Goal: Transaction & Acquisition: Purchase product/service

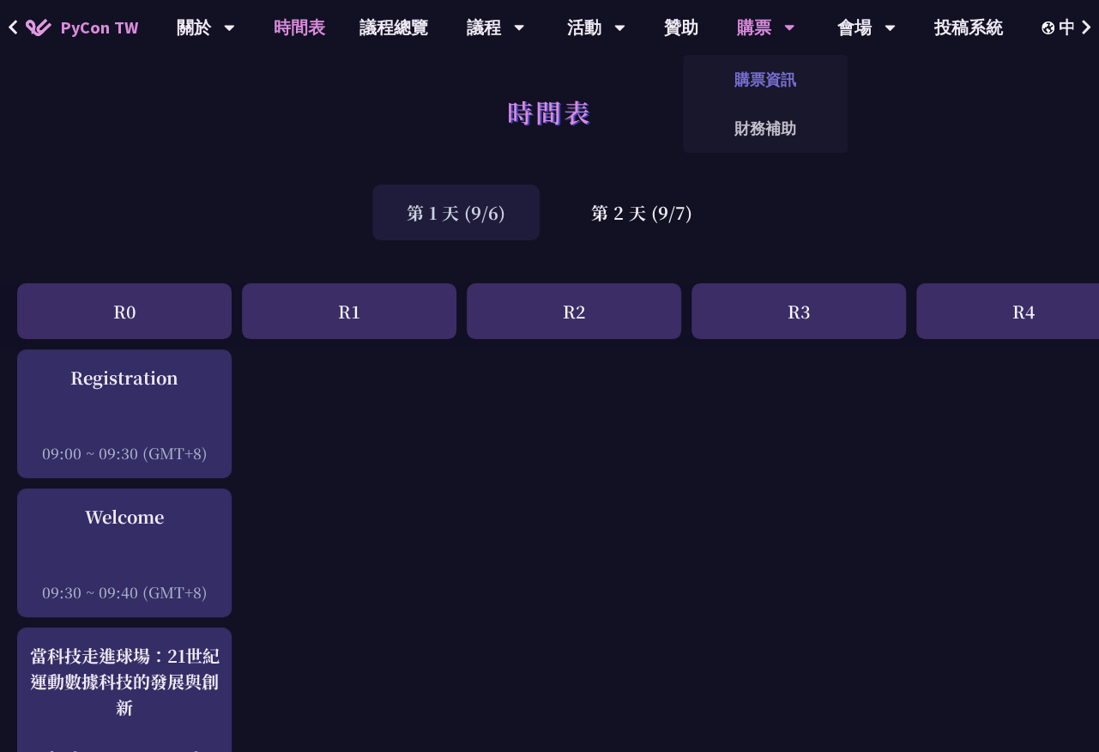
click at [775, 82] on link "購票資訊" at bounding box center [765, 79] width 165 height 40
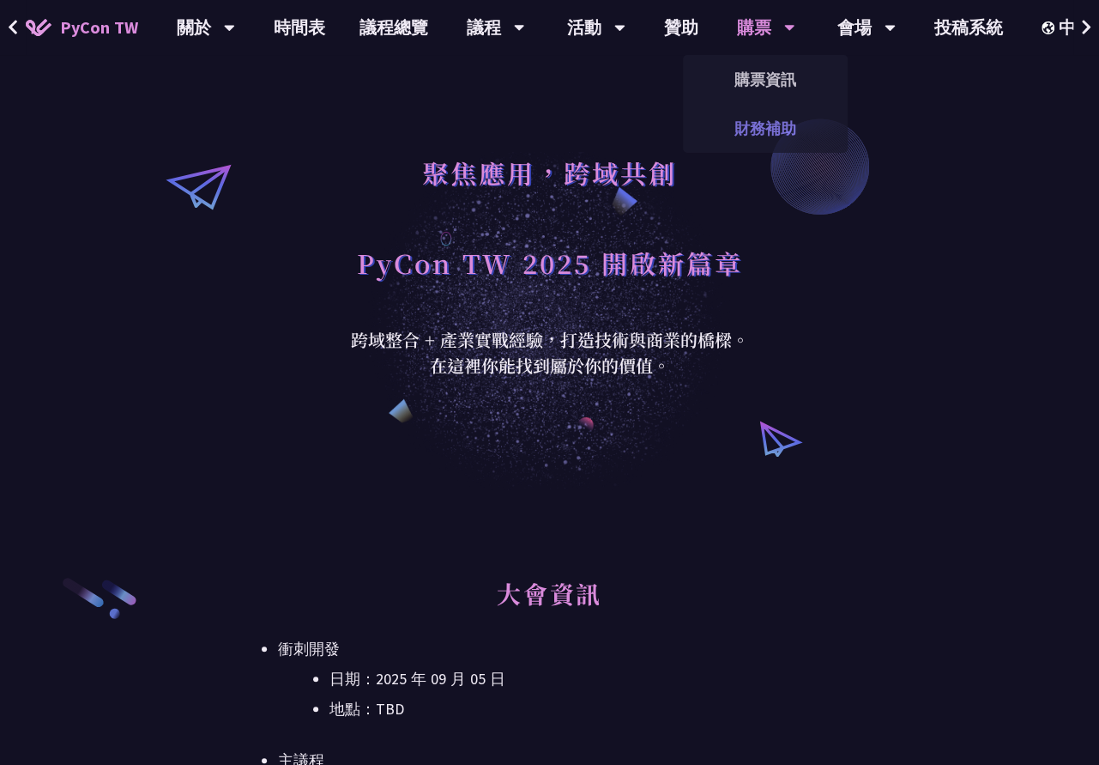
click at [769, 137] on link "財務補助" at bounding box center [765, 128] width 165 height 40
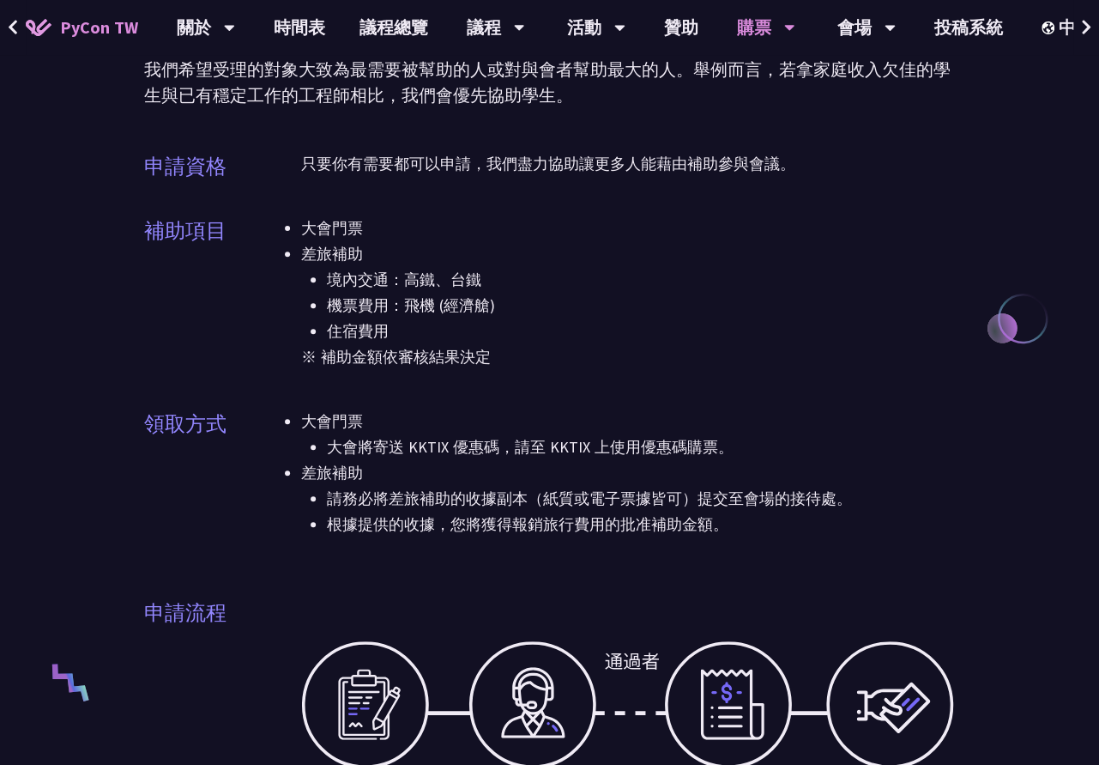
scroll to position [172, 0]
drag, startPoint x: 596, startPoint y: 234, endPoint x: 583, endPoint y: 380, distance: 146.5
click at [583, 380] on div "大會門票 差旅補助 境內交通：高鐵、台鐵 機票費用：飛機 (經濟艙) 住宿費用 ※ 補助金額依審核結果決定" at bounding box center [628, 303] width 655 height 176
click at [583, 274] on li "境內交通：高鐵、台鐵" at bounding box center [641, 279] width 629 height 26
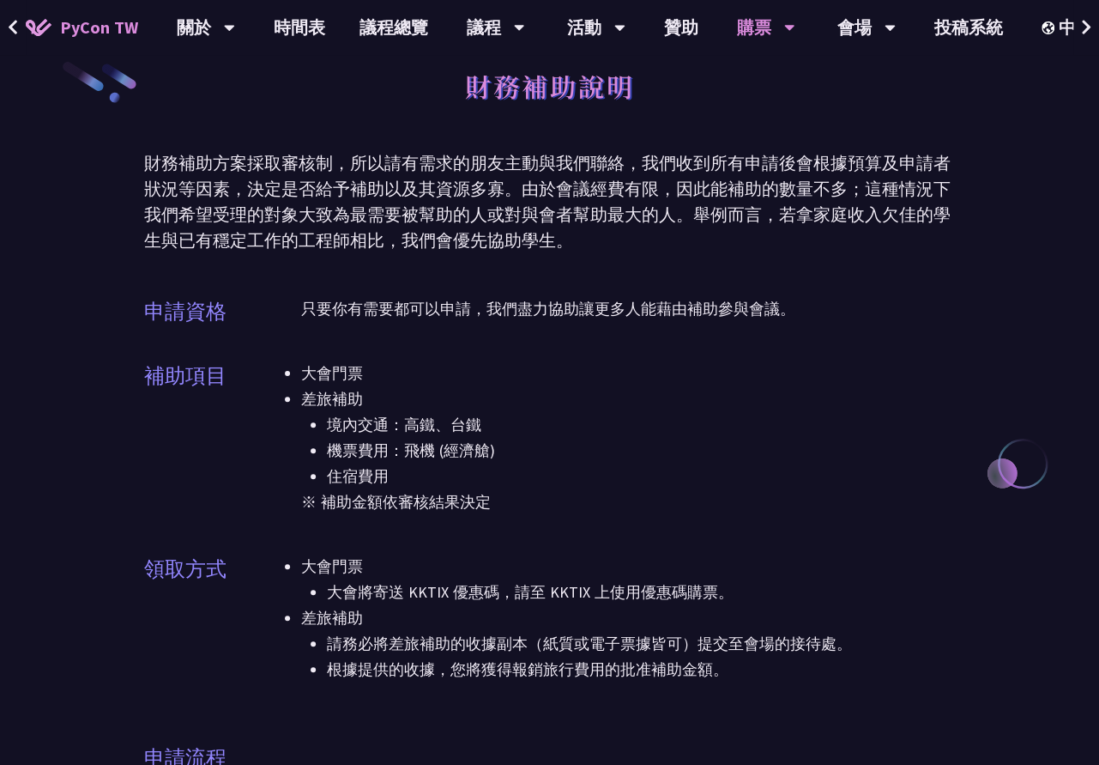
scroll to position [0, 0]
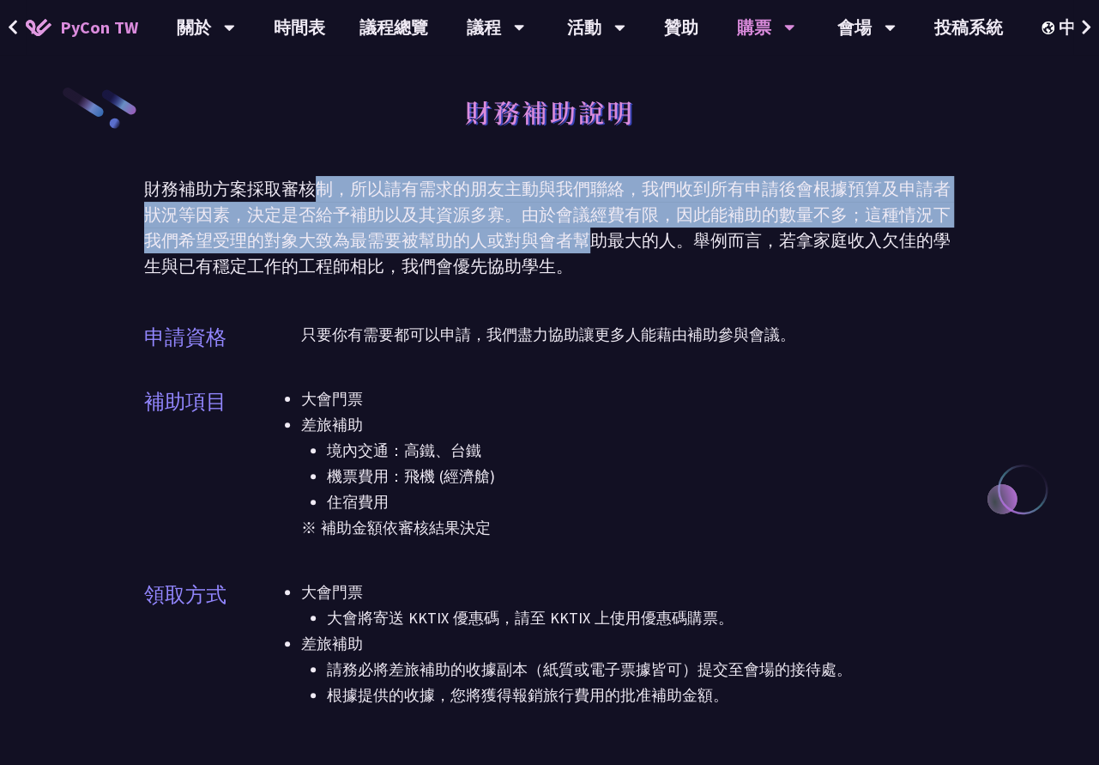
drag, startPoint x: 409, startPoint y: 205, endPoint x: 591, endPoint y: 253, distance: 189.0
click at [591, 253] on div "財務補助方案採取審核制，所以請有需求的朋友主動與我們聯絡，我們收到所有申請後會根據預算及申請者狀況等因素，決定是否給予補助以及其資源多寡。由於會議經費有限，因…" at bounding box center [549, 227] width 811 height 103
click at [580, 251] on div at bounding box center [580, 251] width 0 height 0
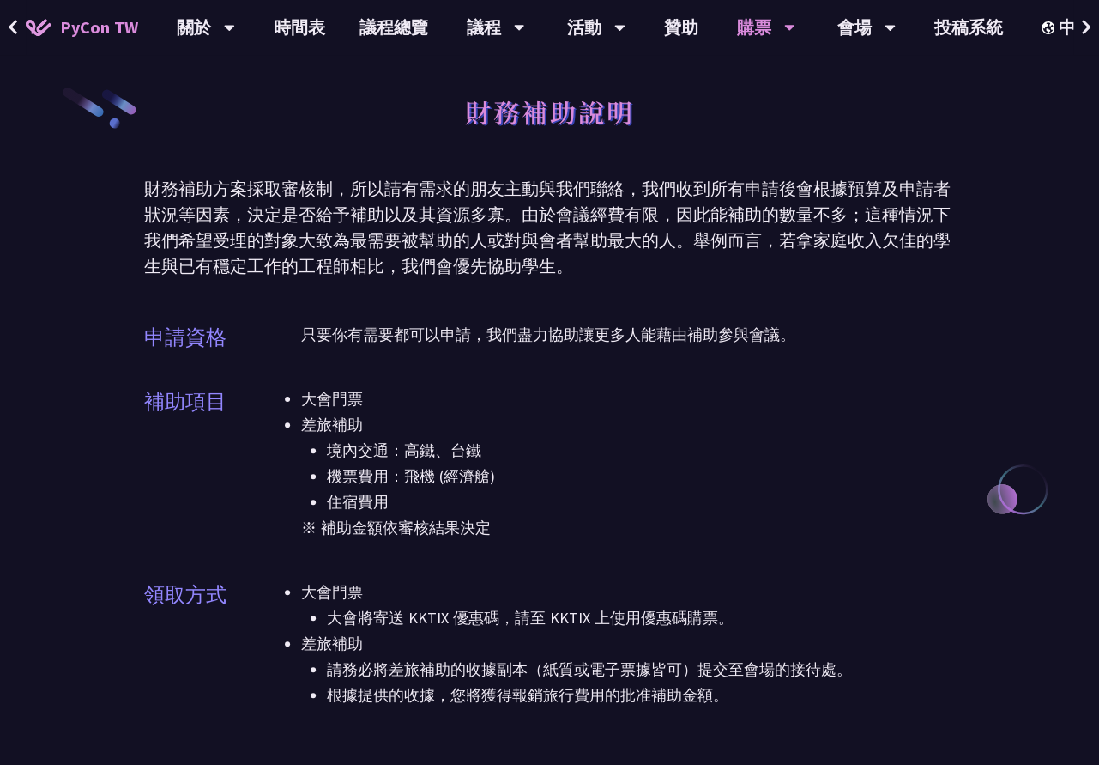
click at [678, 136] on div "財務補助說明" at bounding box center [549, 131] width 811 height 90
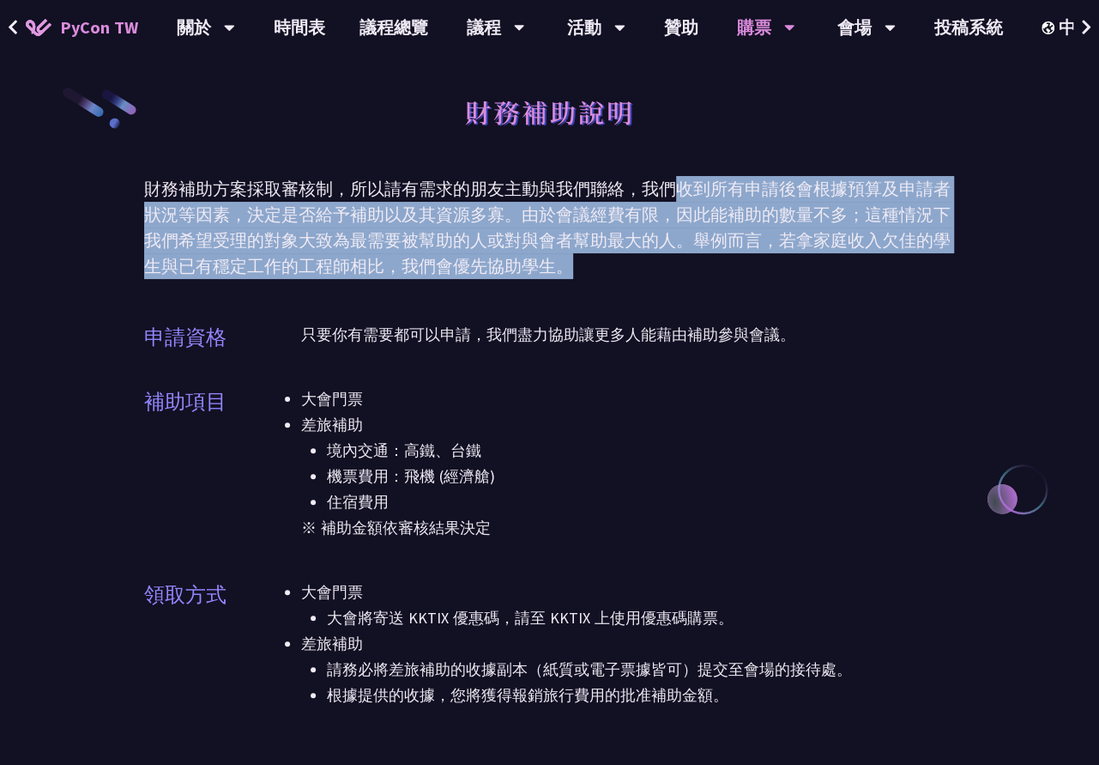
drag, startPoint x: 673, startPoint y: 246, endPoint x: 668, endPoint y: 272, distance: 26.3
click at [668, 272] on div "財務補助方案採取審核制，所以請有需求的朋友主動與我們聯絡，我們收到所有申請後會根據預算及申請者狀況等因素，決定是否給予補助以及其資源多寡。由於會議經費有限，因…" at bounding box center [549, 227] width 811 height 103
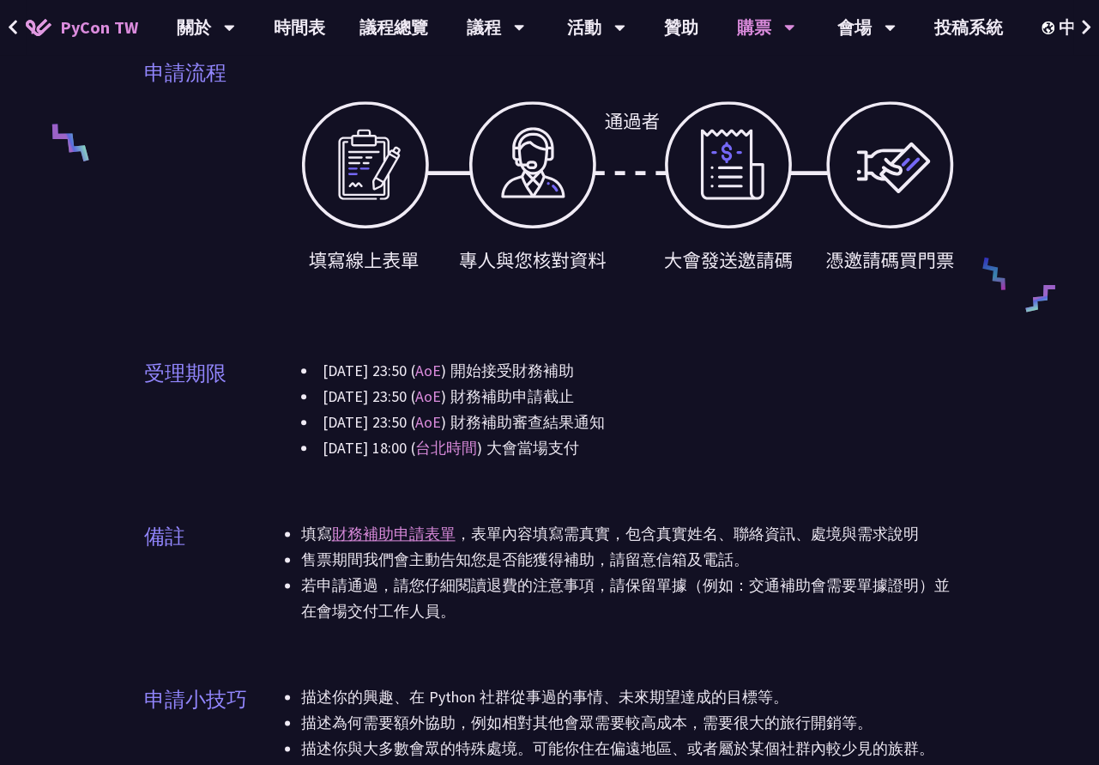
scroll to position [858, 0]
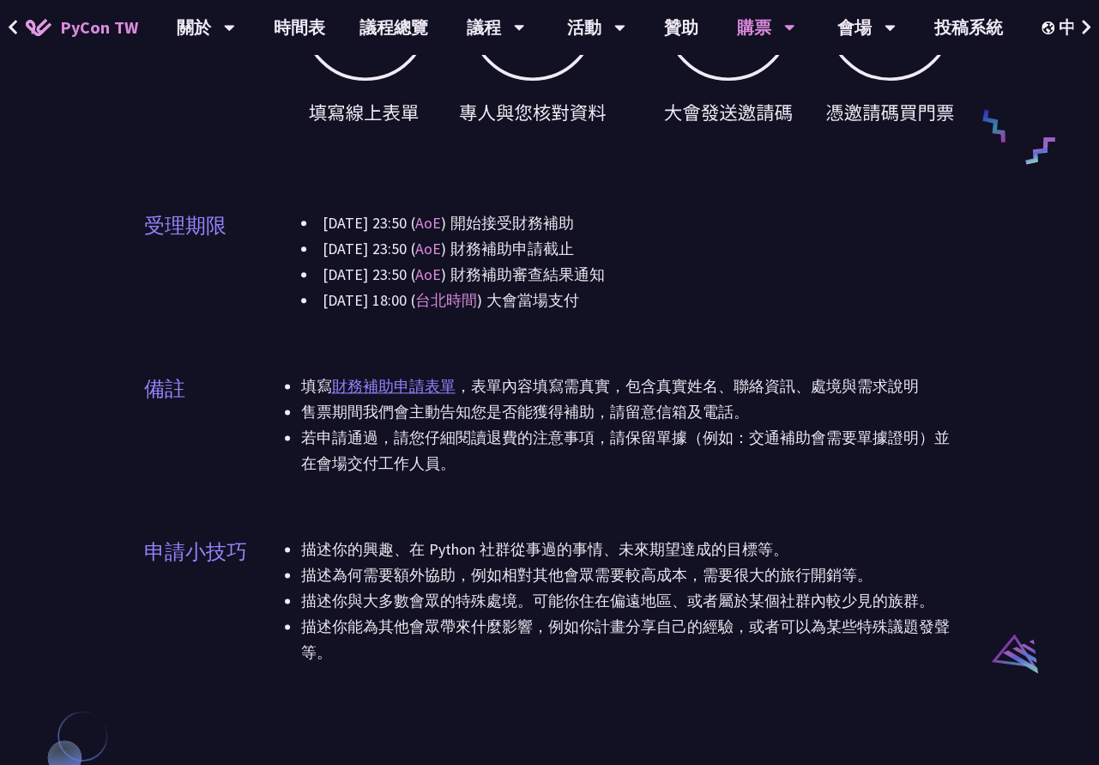
click at [451, 382] on link "財務補助申請表單" at bounding box center [394, 386] width 124 height 20
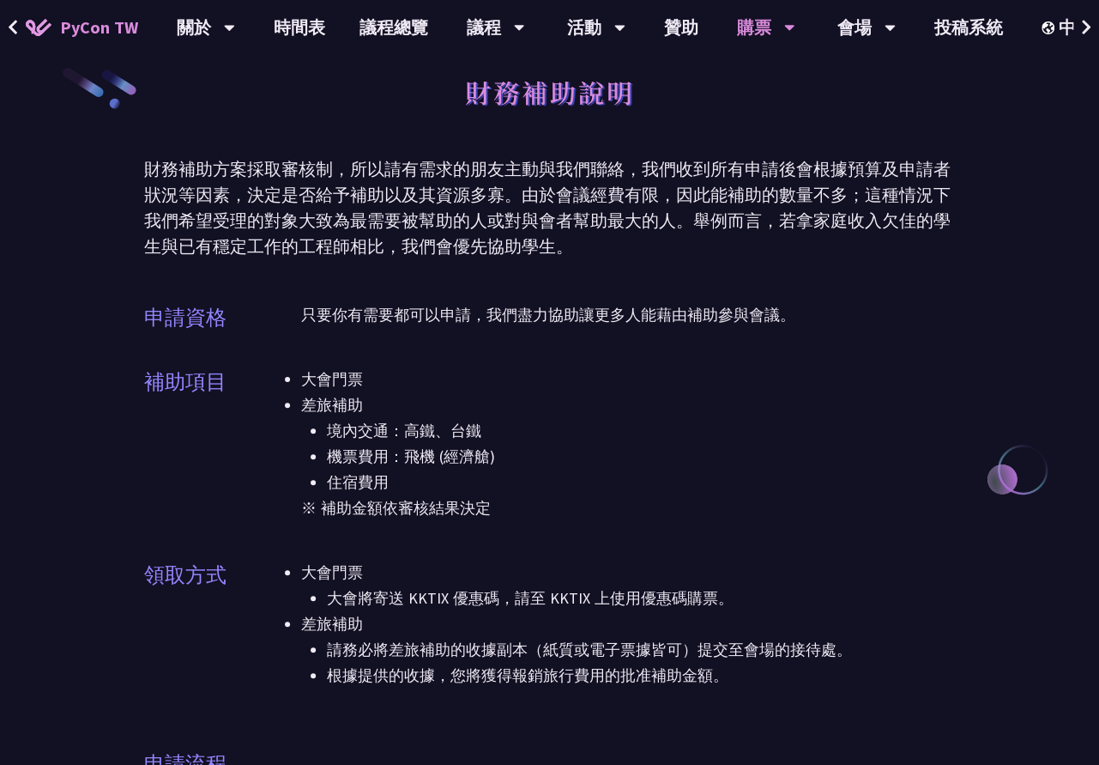
scroll to position [0, 0]
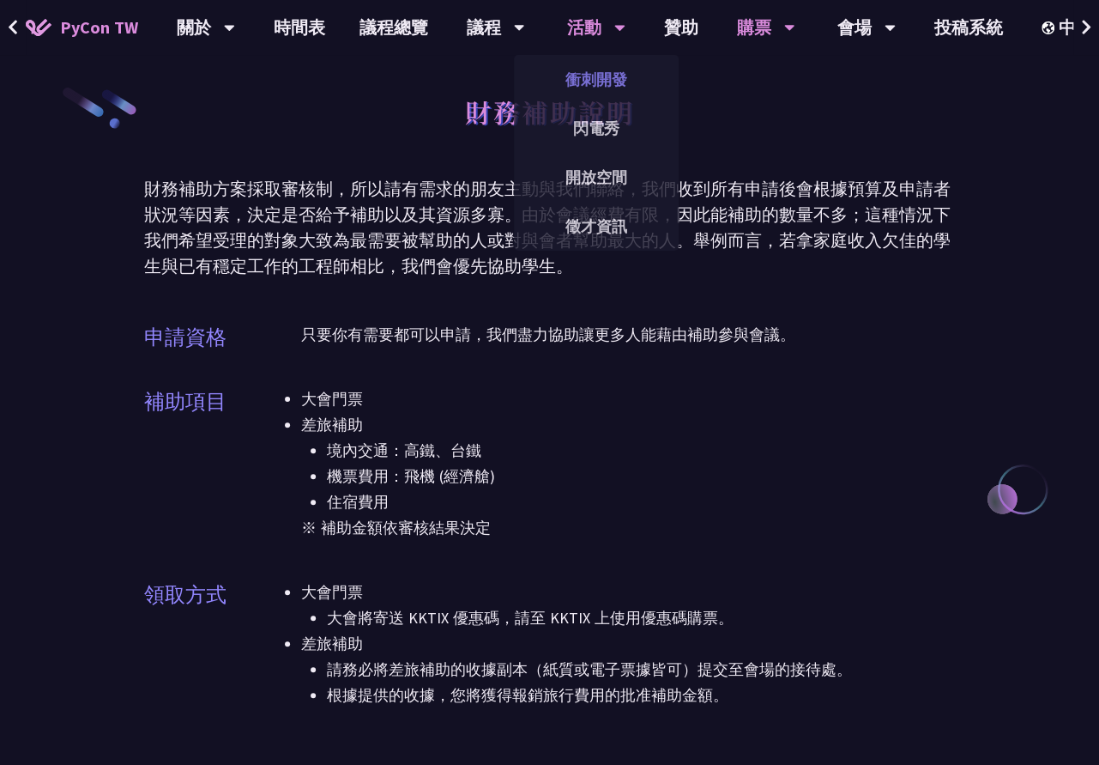
click at [615, 83] on link "衝刺開發" at bounding box center [596, 79] width 165 height 40
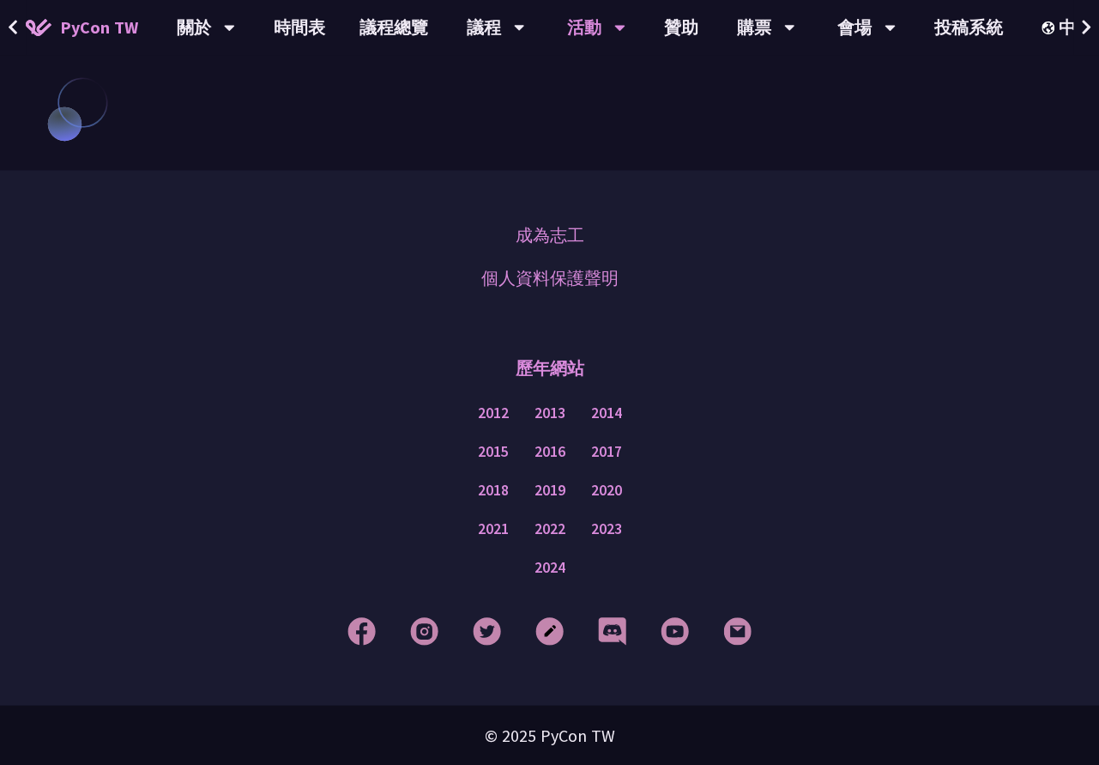
scroll to position [1217, 0]
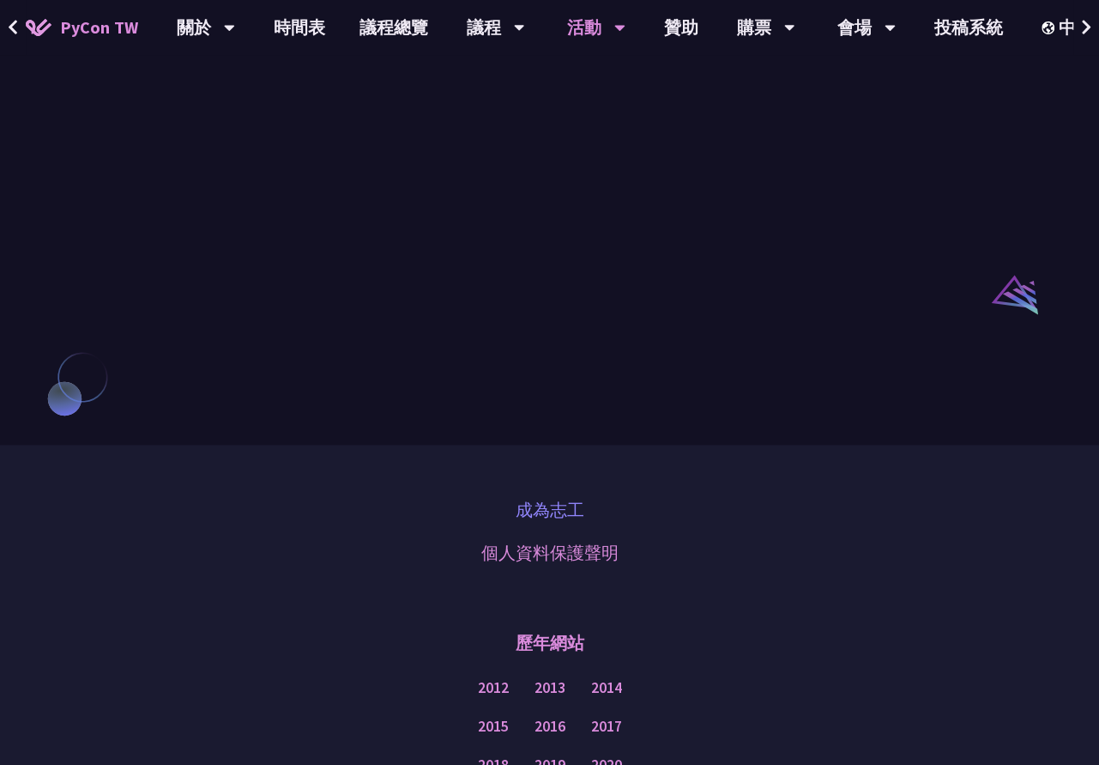
click at [538, 522] on link "成為志工" at bounding box center [550, 509] width 69 height 26
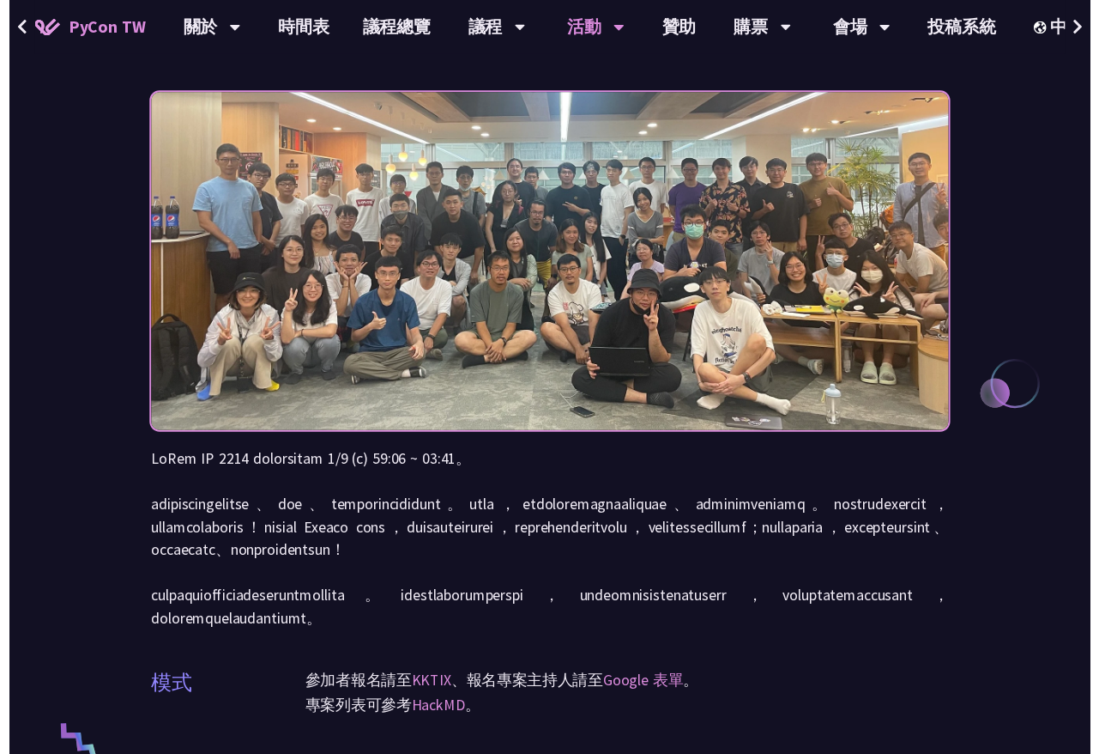
scroll to position [0, 0]
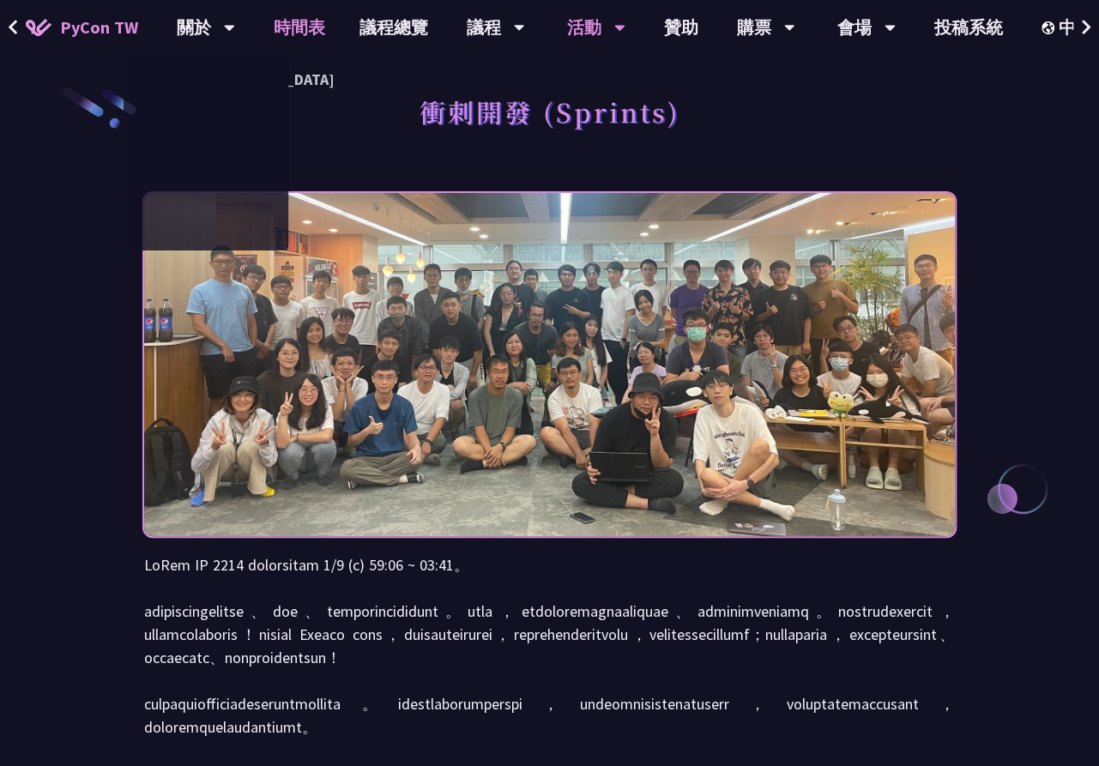
click at [285, 23] on link "時間表" at bounding box center [300, 27] width 86 height 55
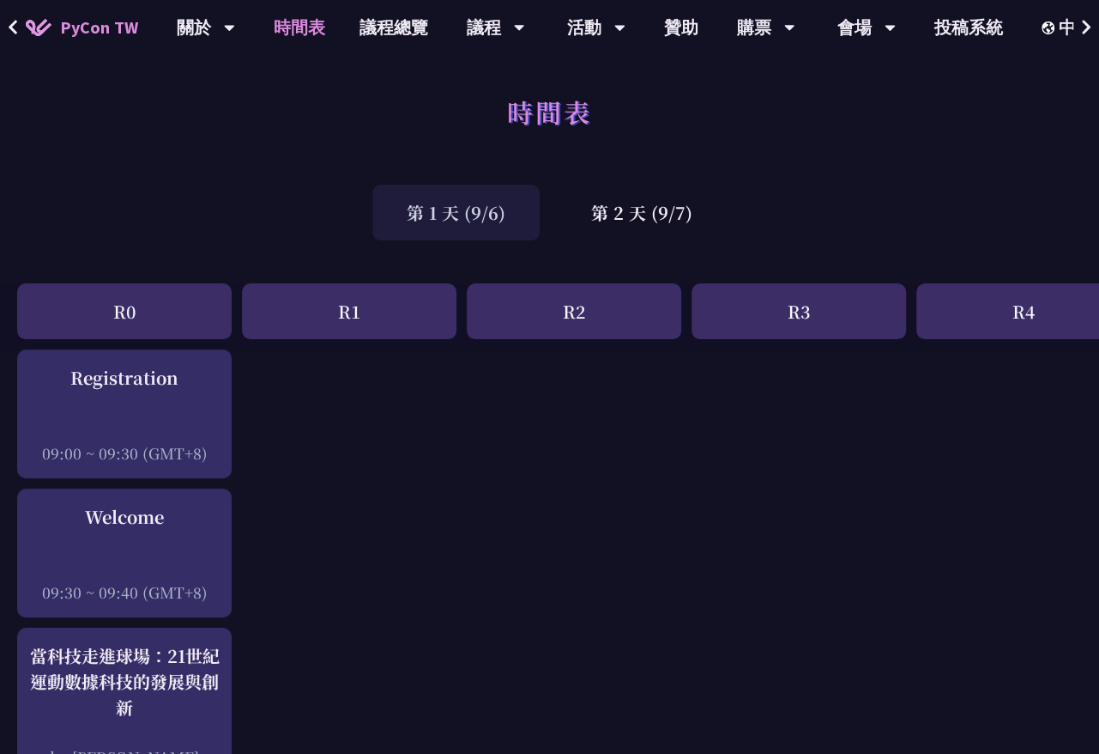
click at [393, 27] on link "議程總覽" at bounding box center [393, 27] width 103 height 55
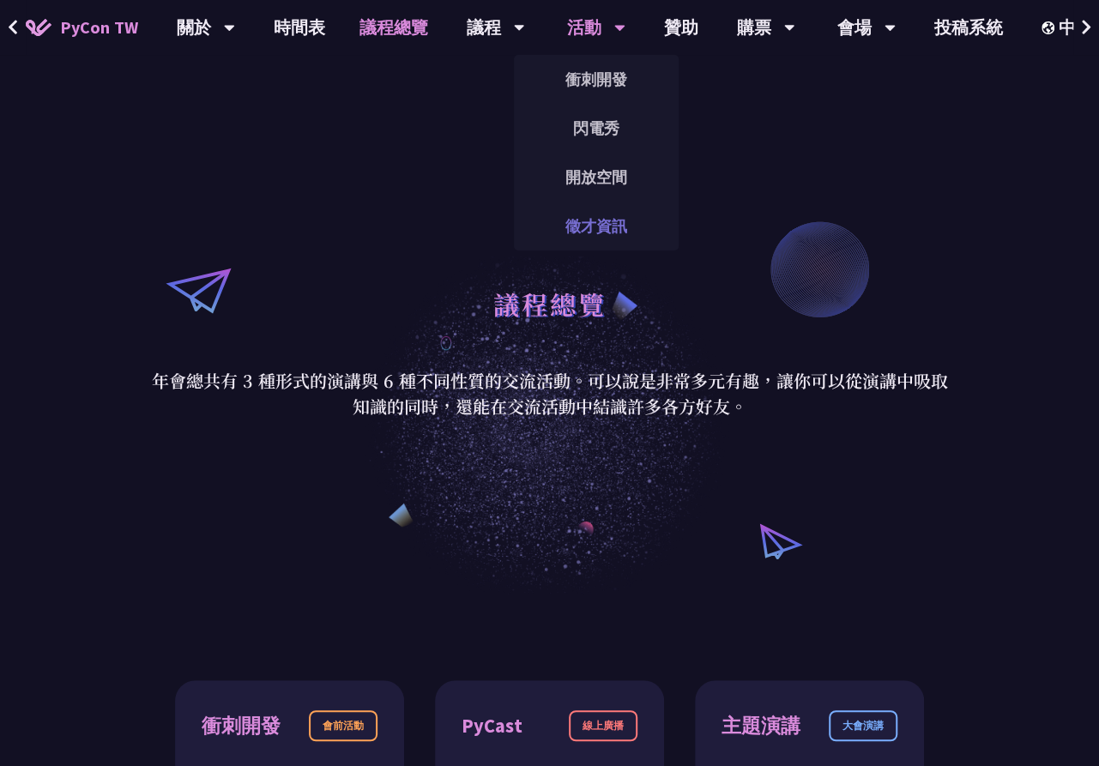
click at [593, 227] on link "徵才資訊" at bounding box center [596, 226] width 165 height 40
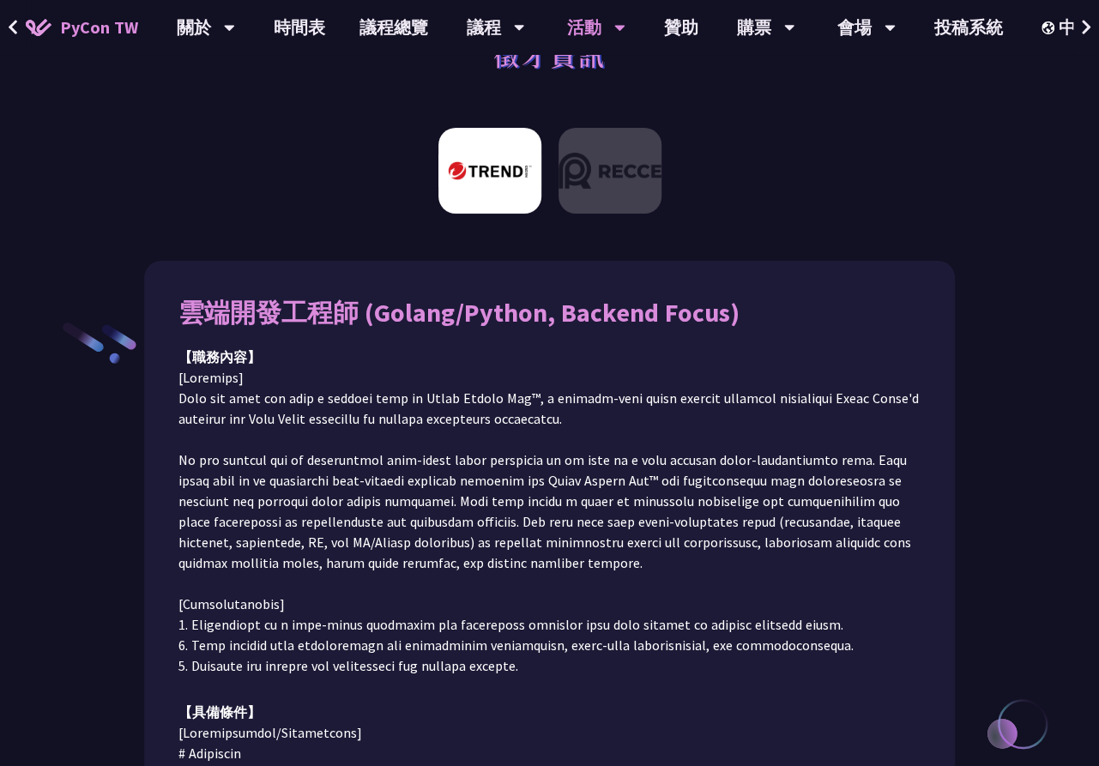
scroll to position [86, 0]
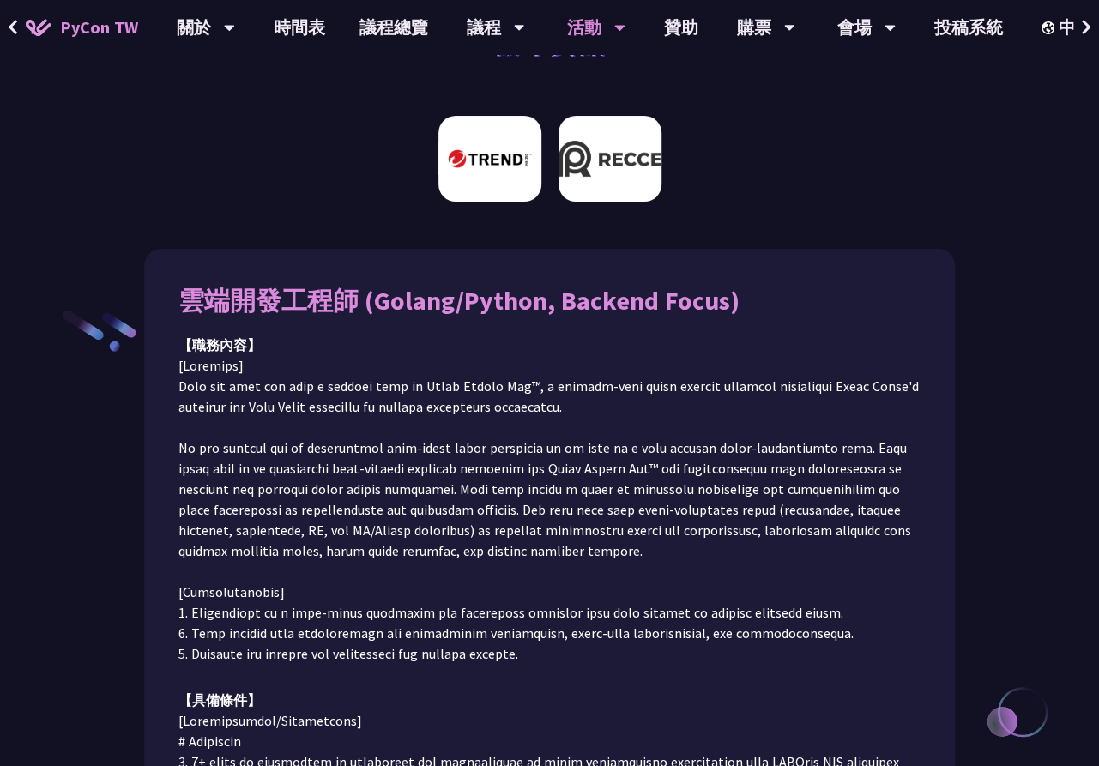
click at [637, 183] on img at bounding box center [610, 159] width 103 height 86
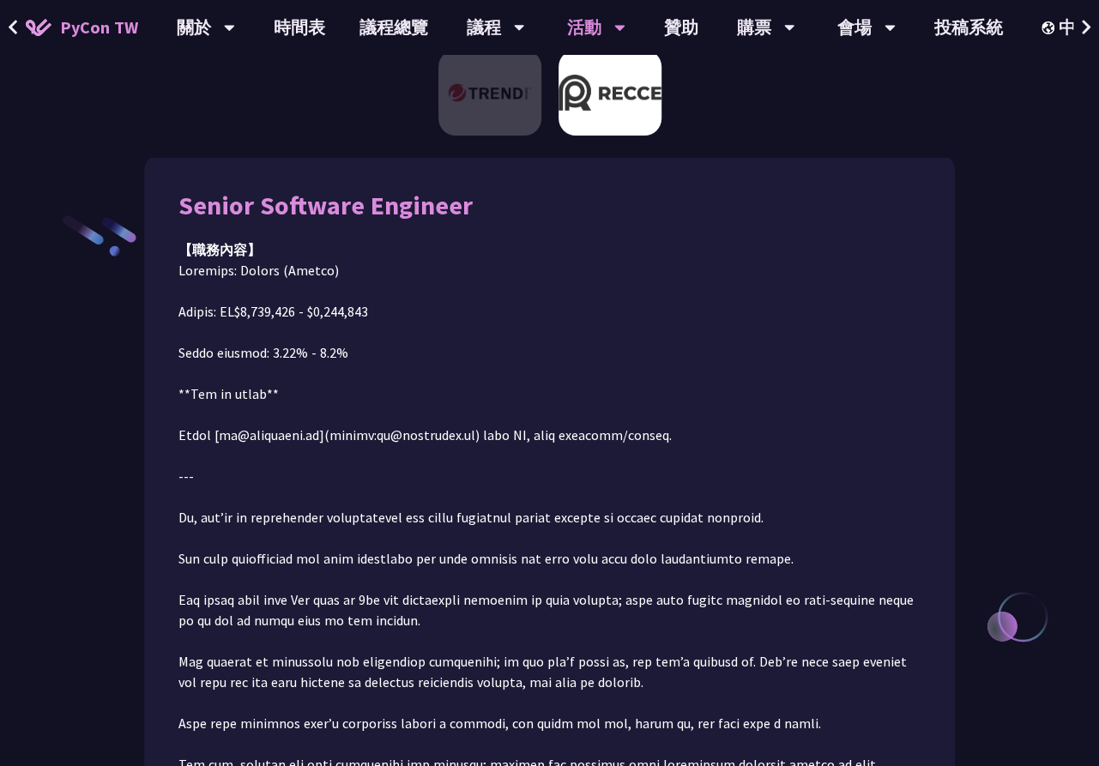
scroll to position [193, 0]
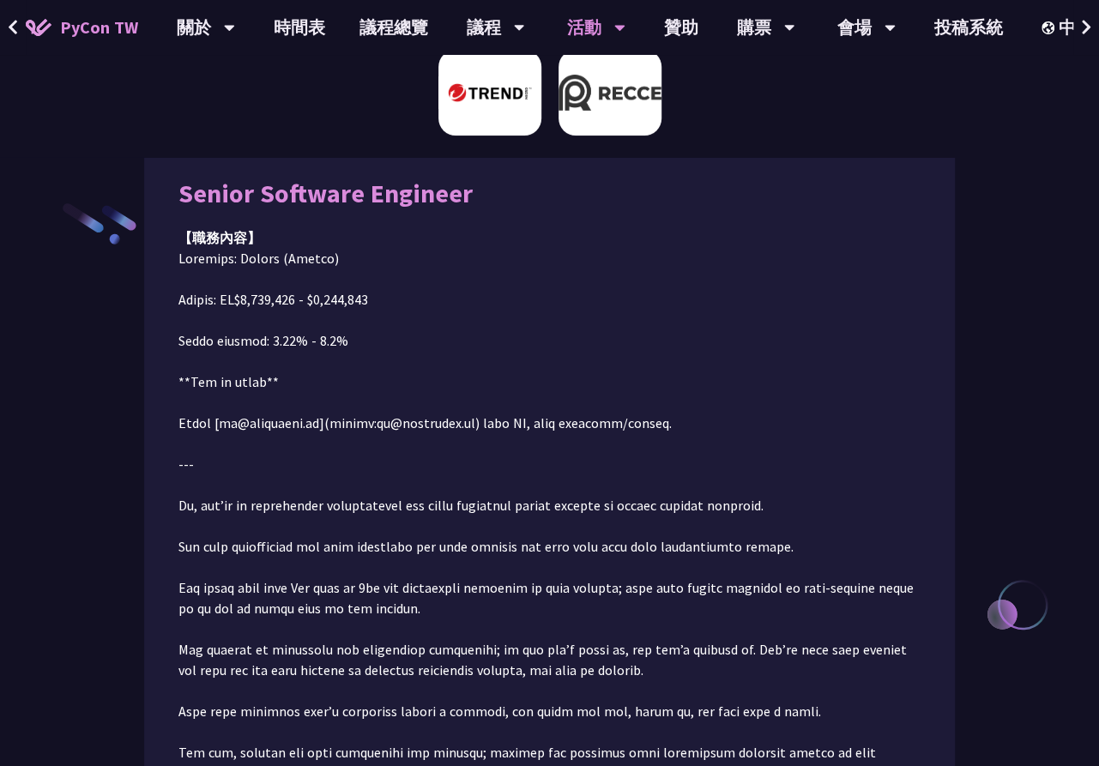
click at [487, 111] on img at bounding box center [490, 93] width 103 height 86
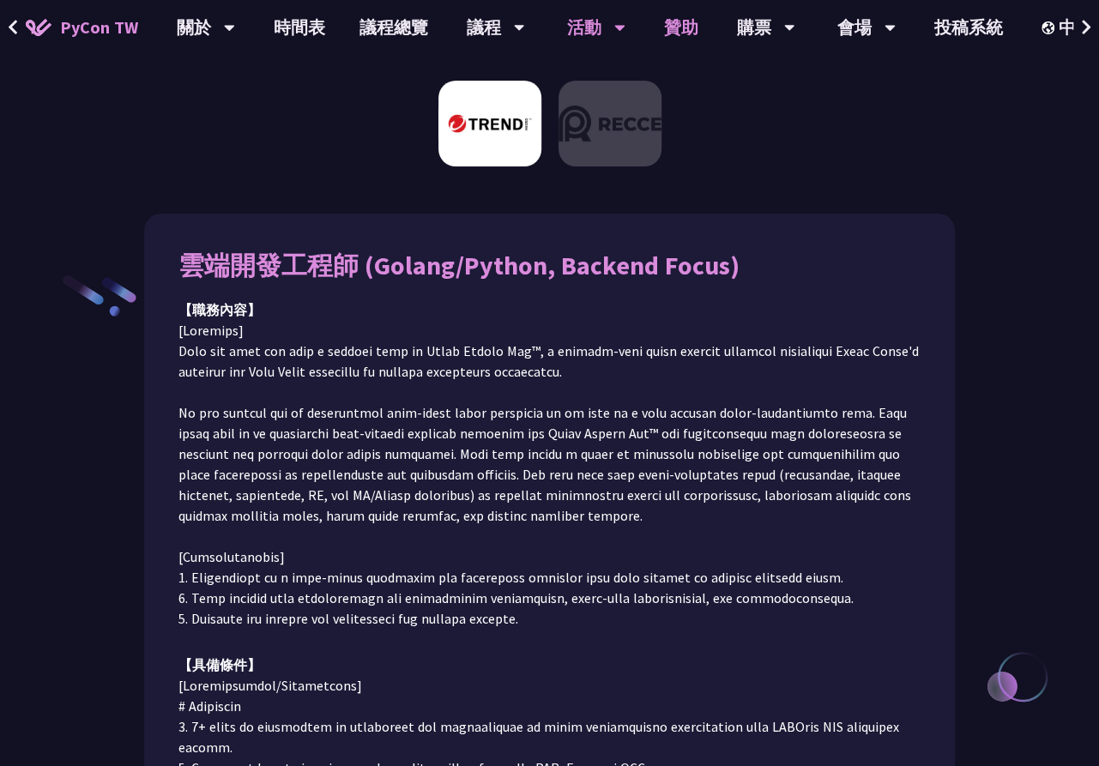
scroll to position [0, 0]
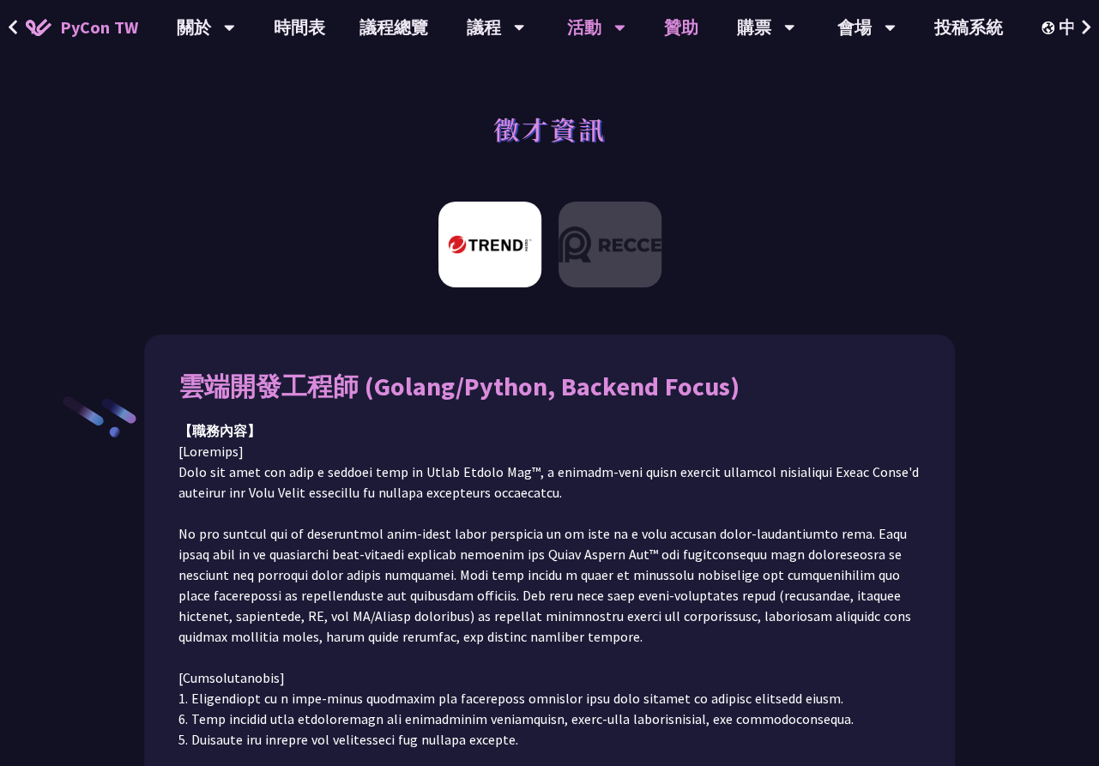
click at [691, 28] on link "贊助" at bounding box center [681, 27] width 69 height 55
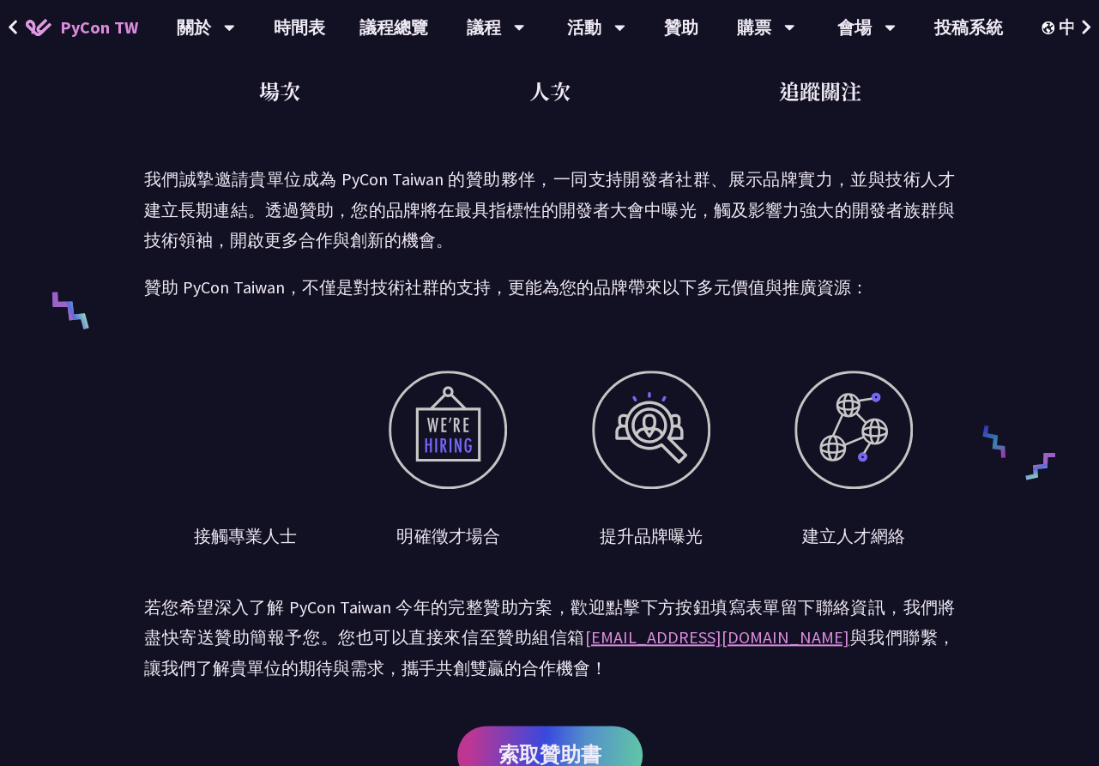
scroll to position [601, 0]
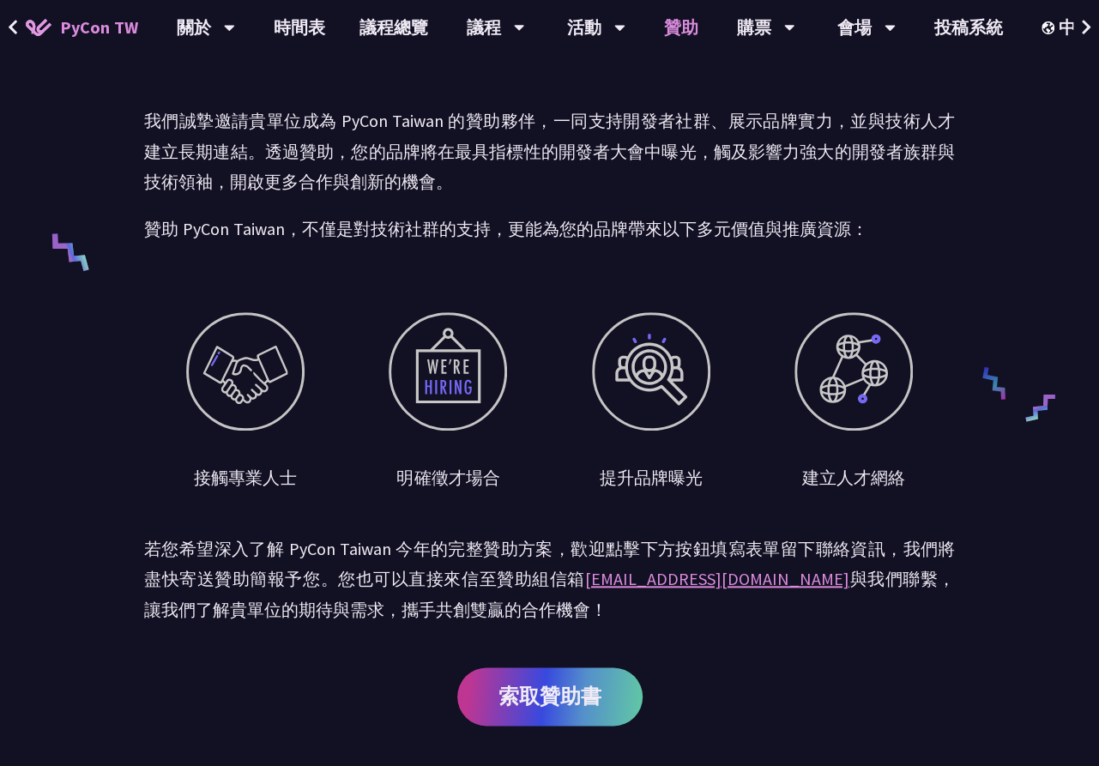
click at [673, 18] on link "贊助" at bounding box center [681, 27] width 69 height 55
click at [235, 29] on div "購票" at bounding box center [206, 27] width 58 height 55
click at [769, 69] on link "購票資訊" at bounding box center [765, 79] width 165 height 40
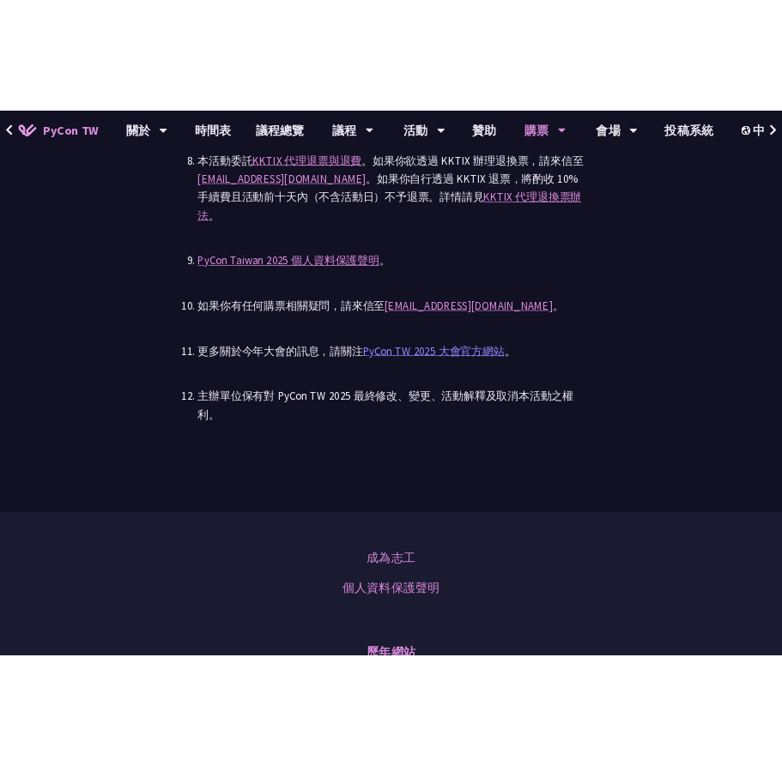
scroll to position [5235, 0]
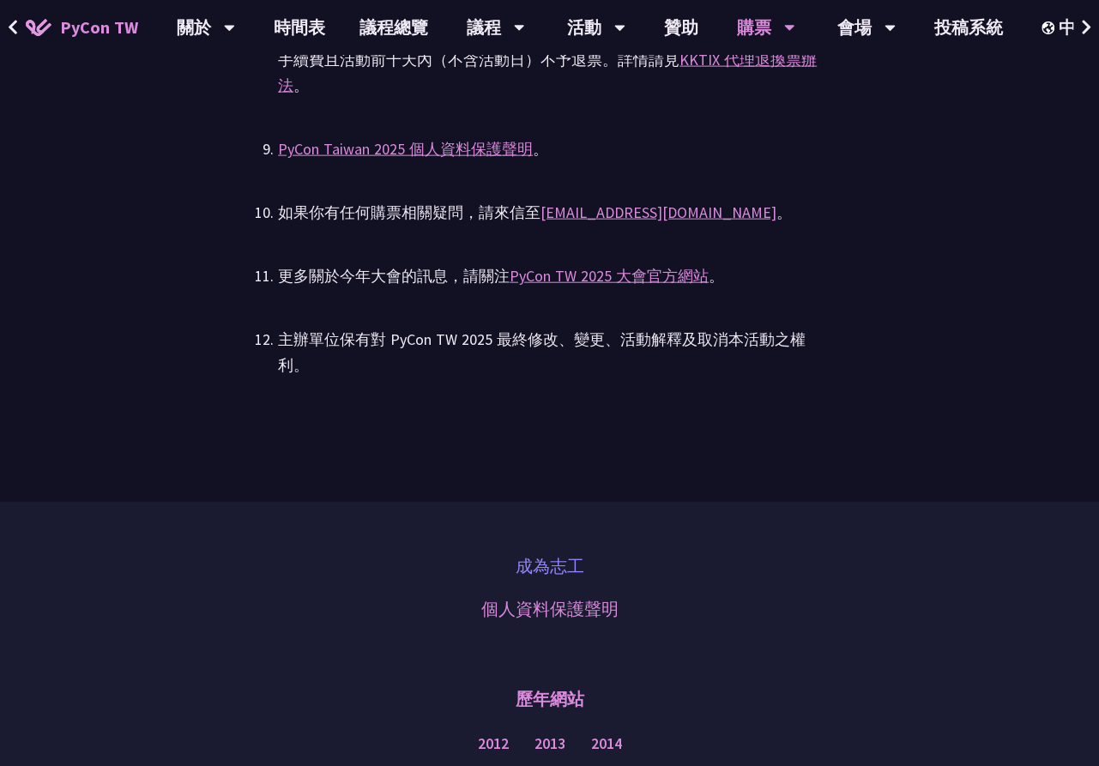
click at [568, 554] on link "成為志工" at bounding box center [550, 567] width 69 height 26
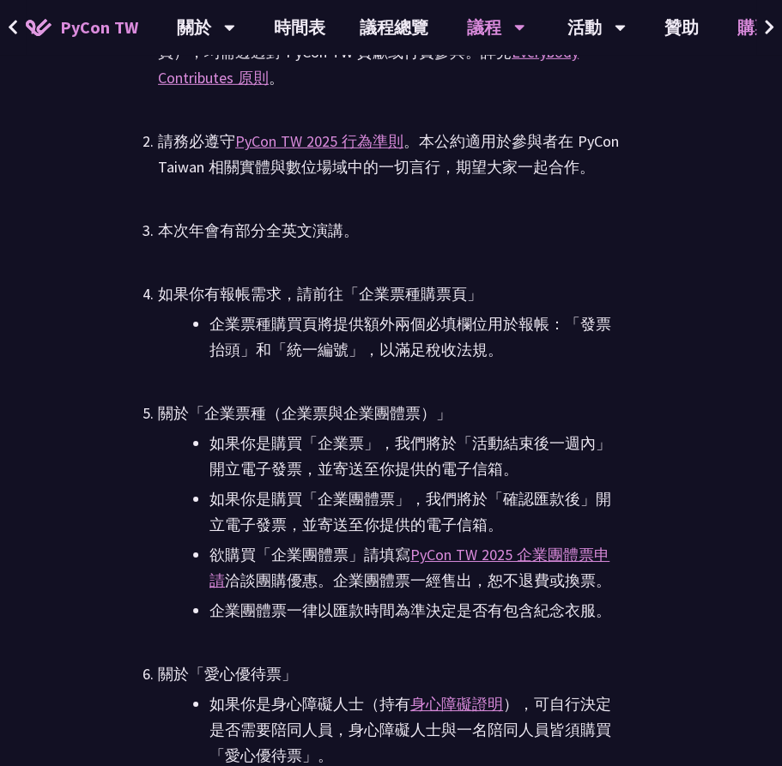
scroll to position [4120, 0]
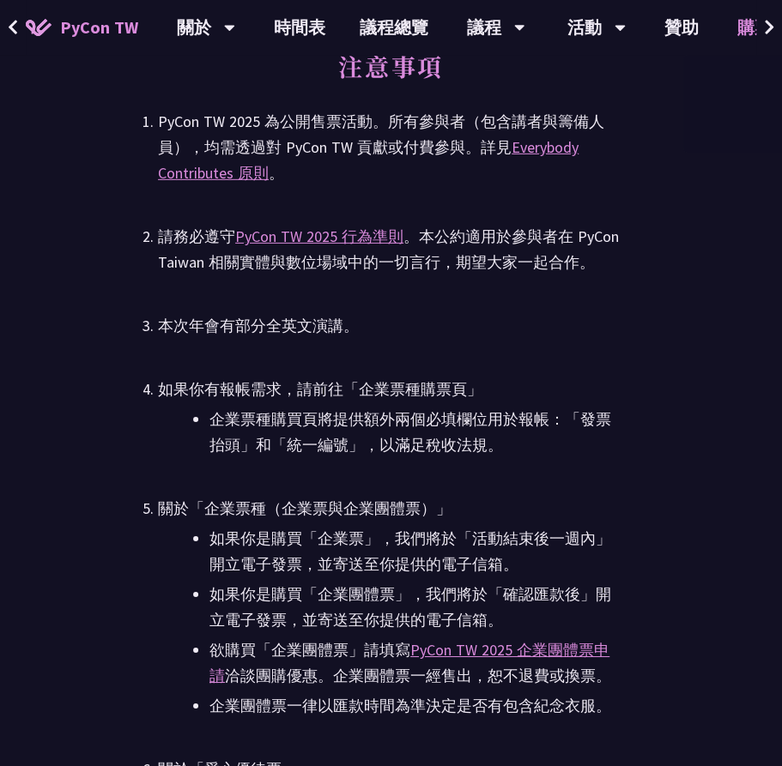
click at [772, 23] on icon at bounding box center [769, 27] width 11 height 17
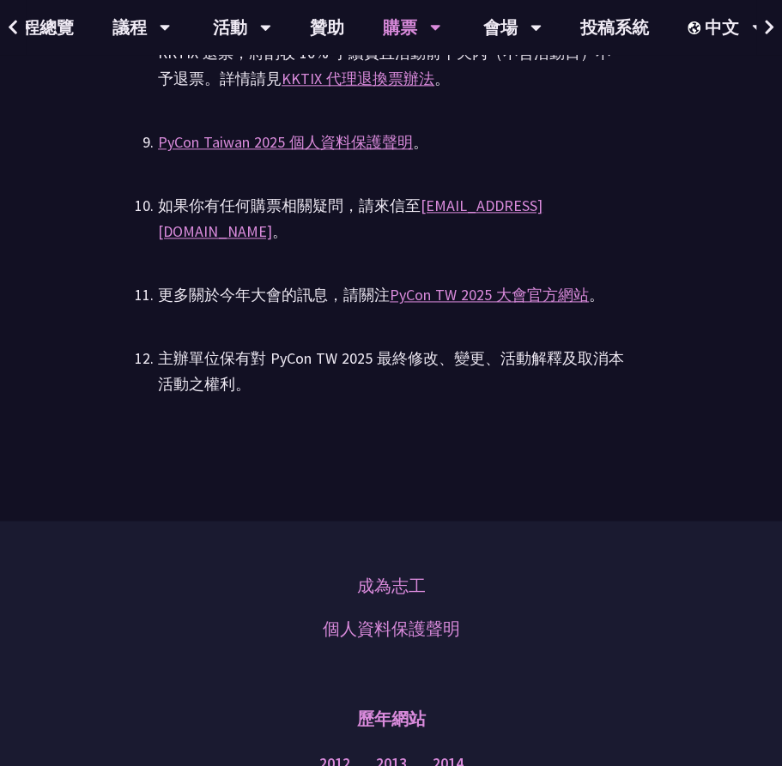
scroll to position [5407, 0]
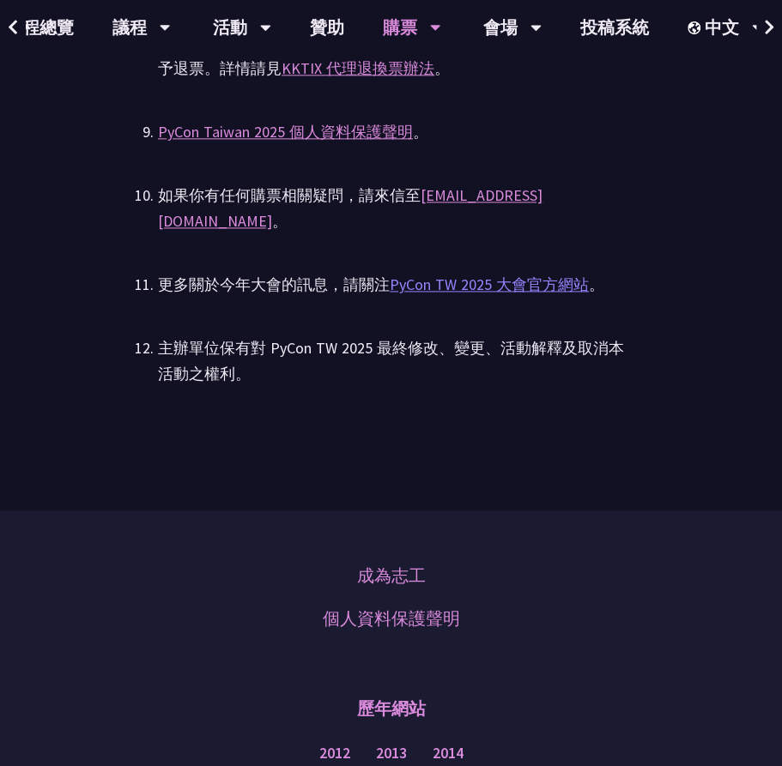
click at [513, 275] on link "PyCon TW 2025 大會官方網站" at bounding box center [489, 285] width 199 height 20
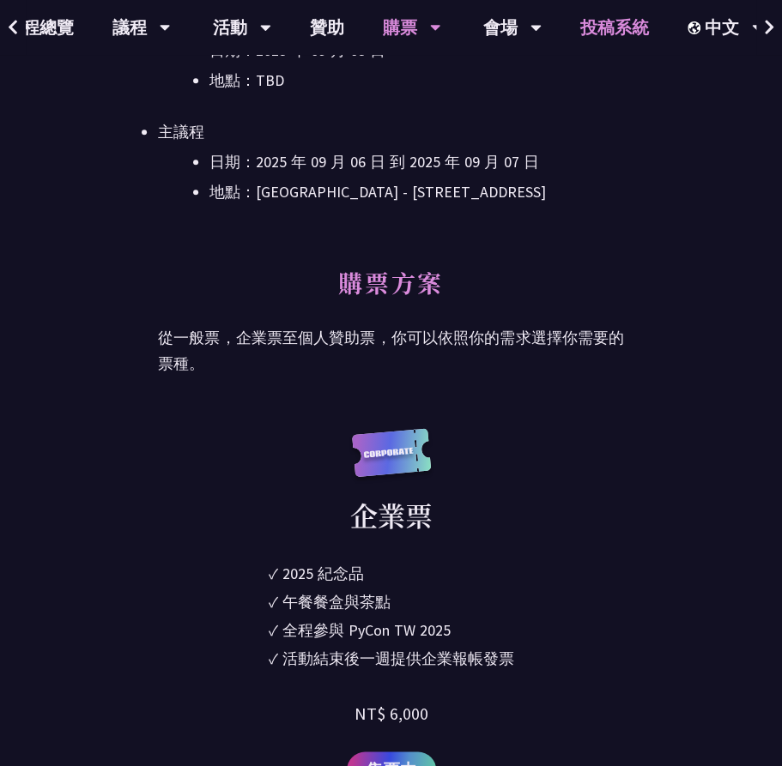
scroll to position [0, 0]
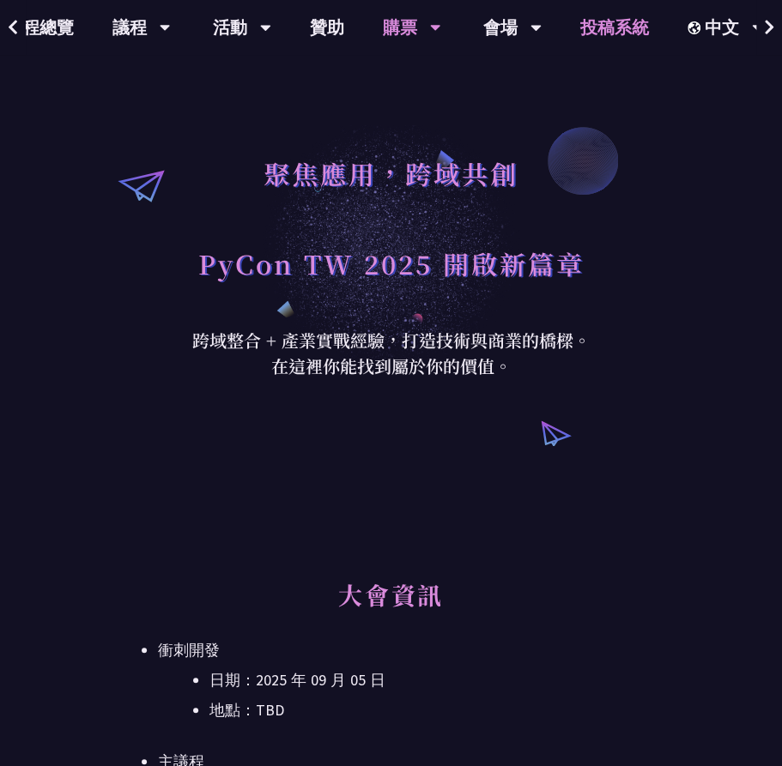
drag, startPoint x: 566, startPoint y: 229, endPoint x: 568, endPoint y: 28, distance: 200.8
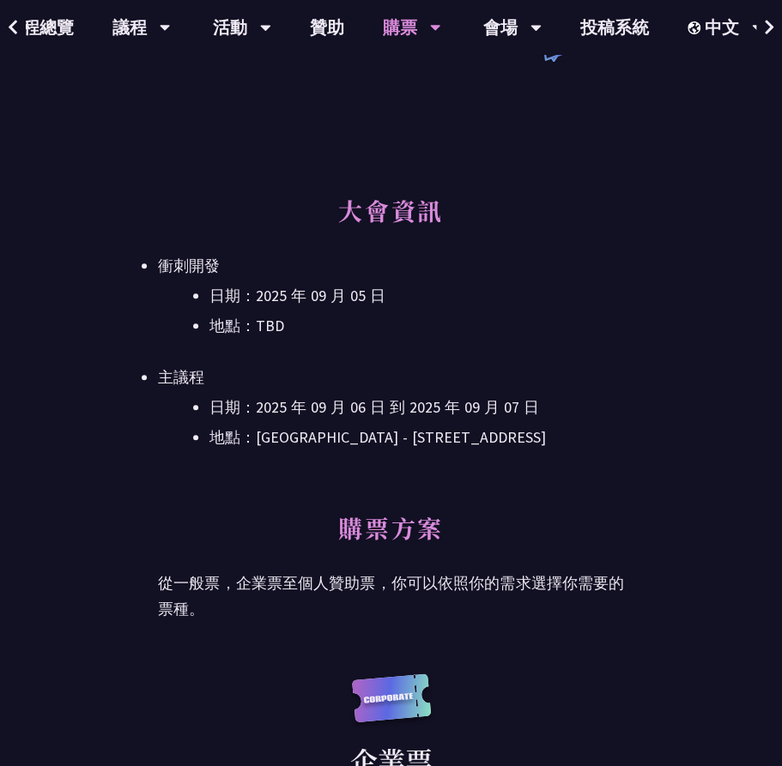
scroll to position [429, 0]
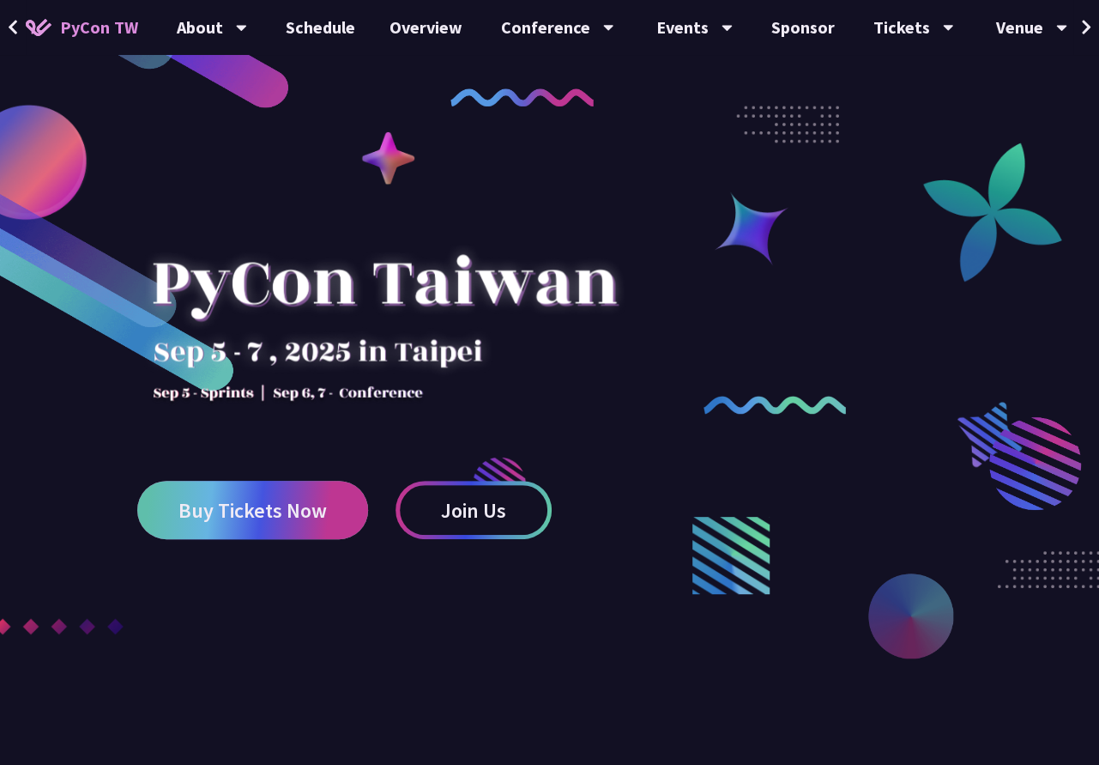
click at [305, 511] on span "Buy Tickets Now" at bounding box center [253, 510] width 148 height 21
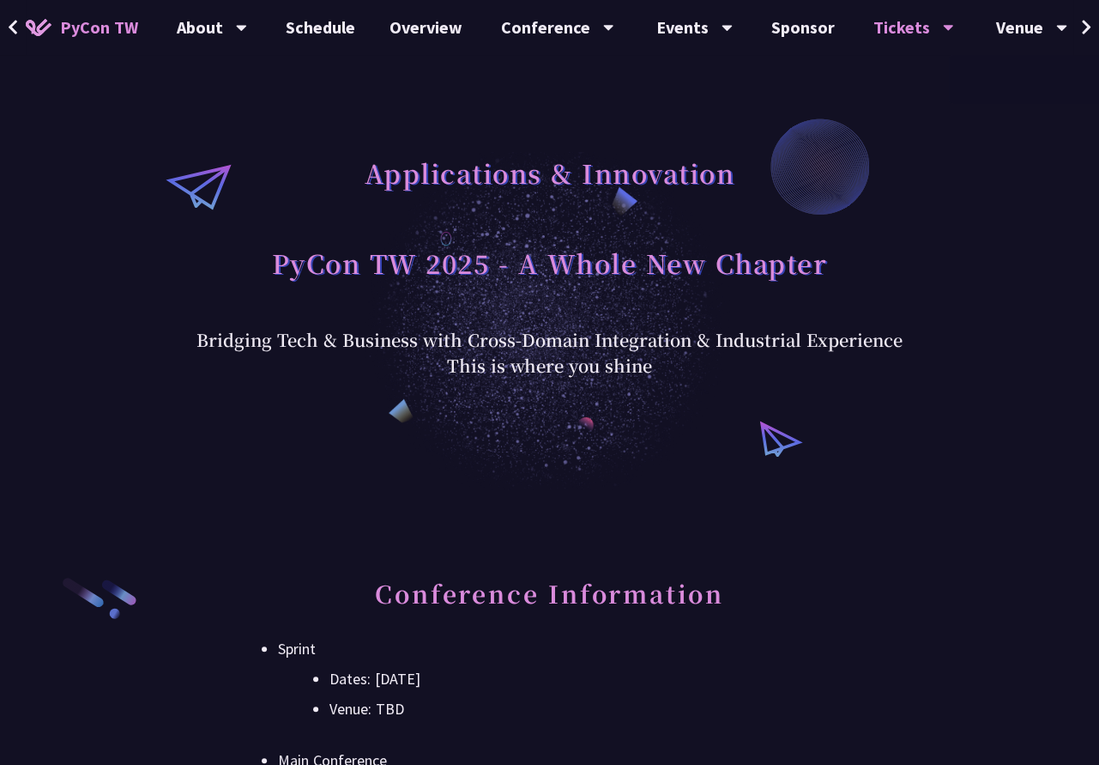
click at [1085, 25] on button at bounding box center [1087, 27] width 26 height 55
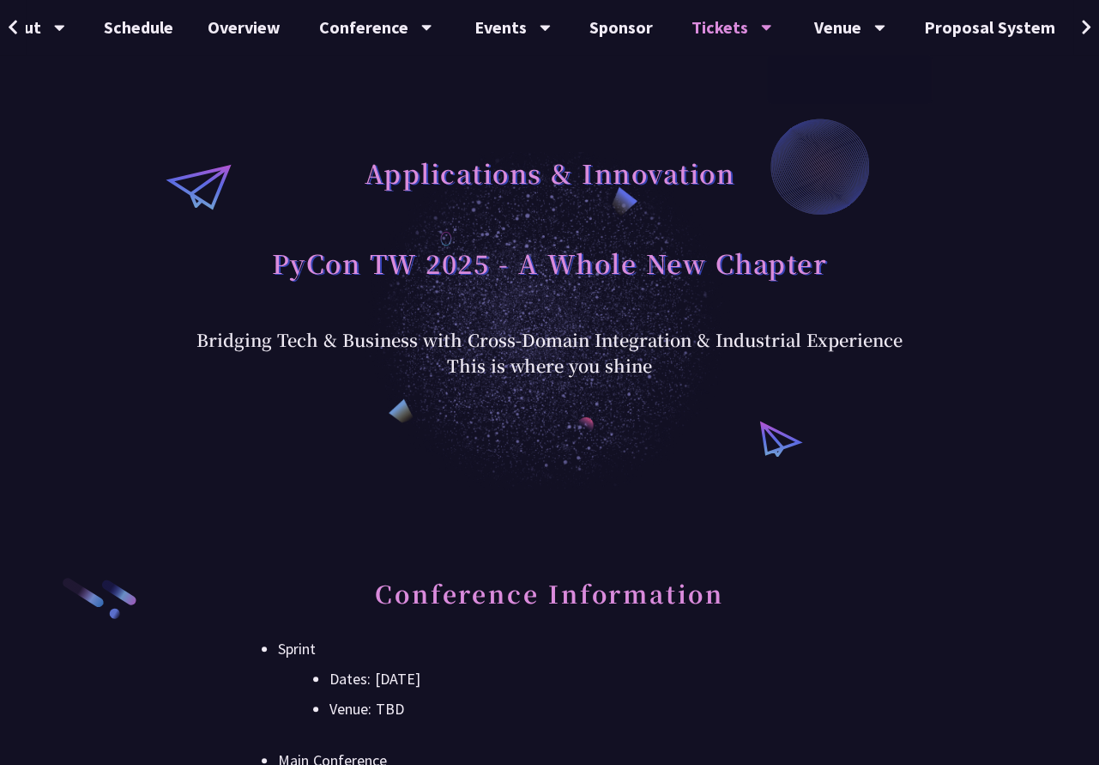
scroll to position [0, 243]
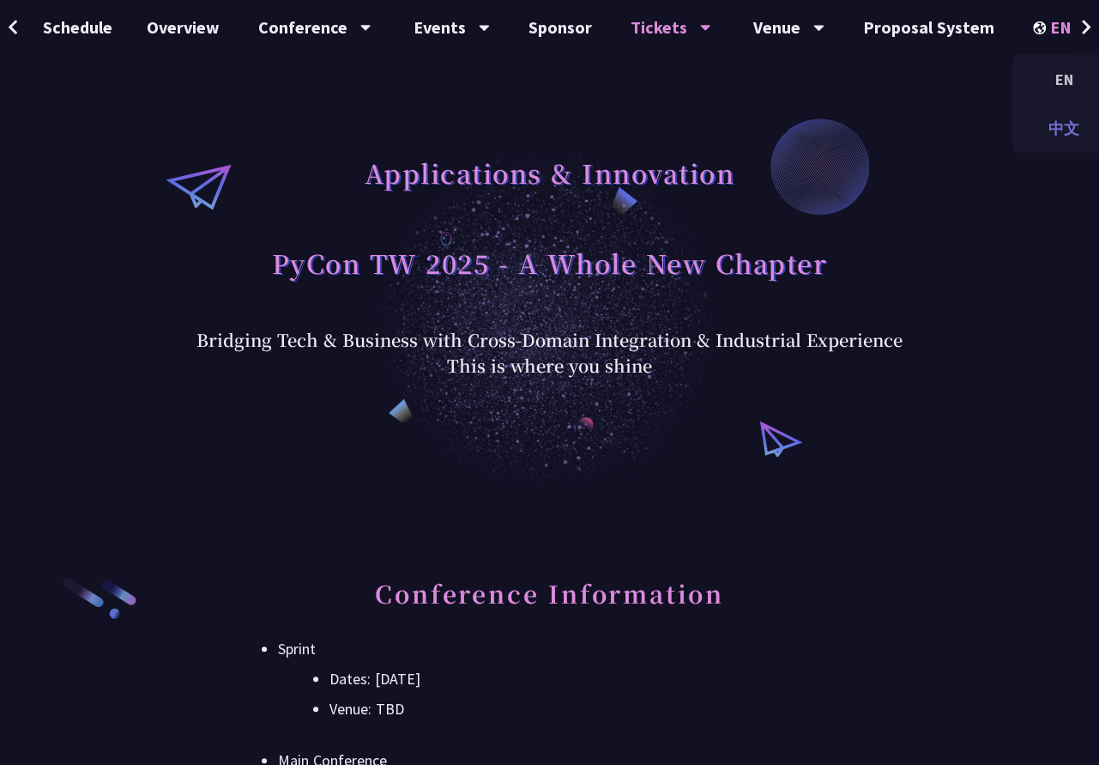
click at [1028, 131] on div "中文" at bounding box center [1064, 128] width 103 height 40
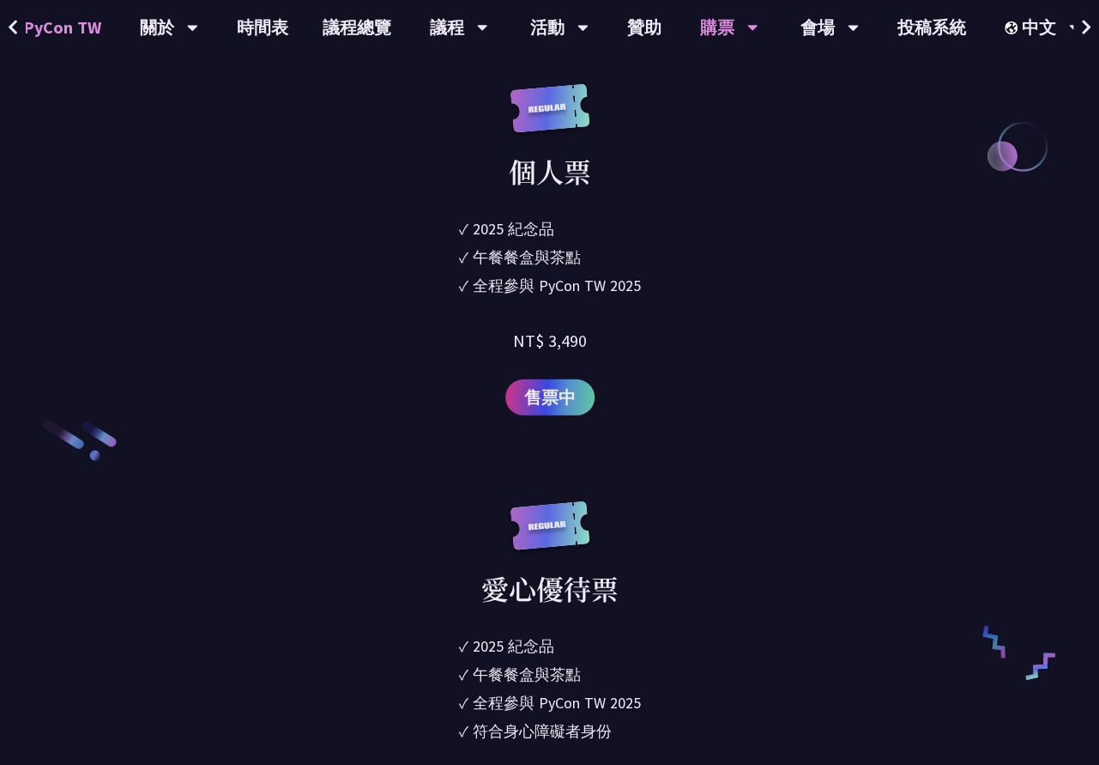
scroll to position [2317, 0]
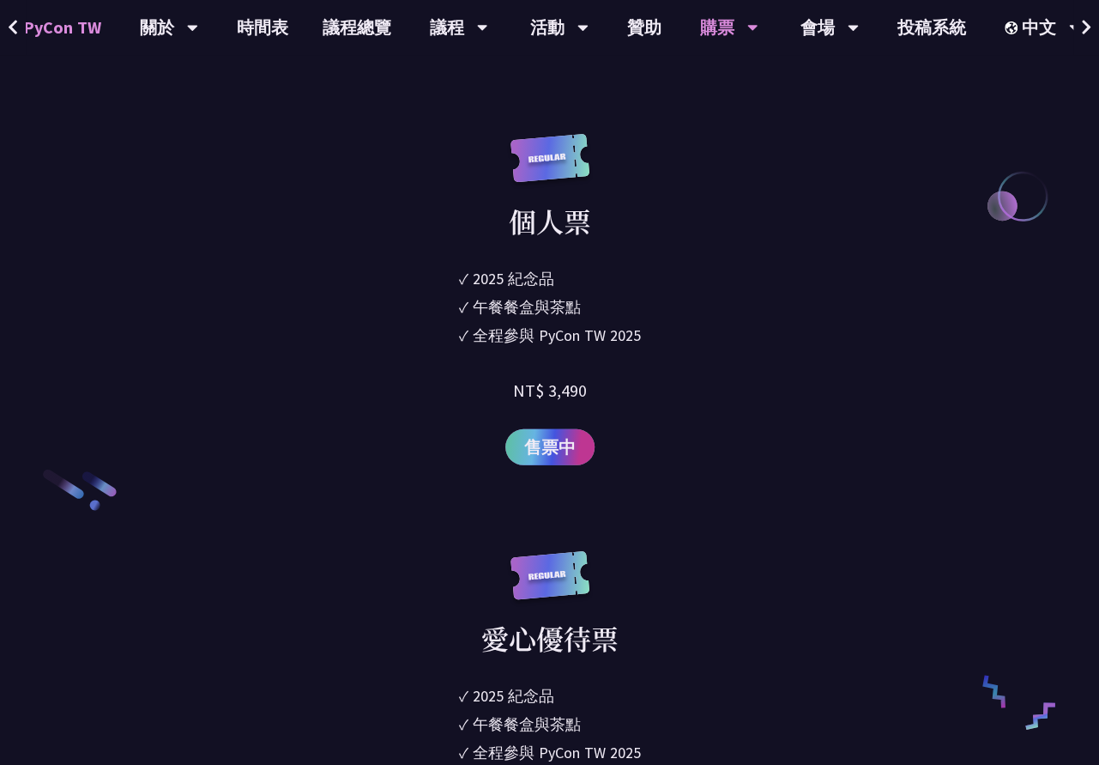
click at [554, 452] on span "售票中" at bounding box center [549, 447] width 51 height 26
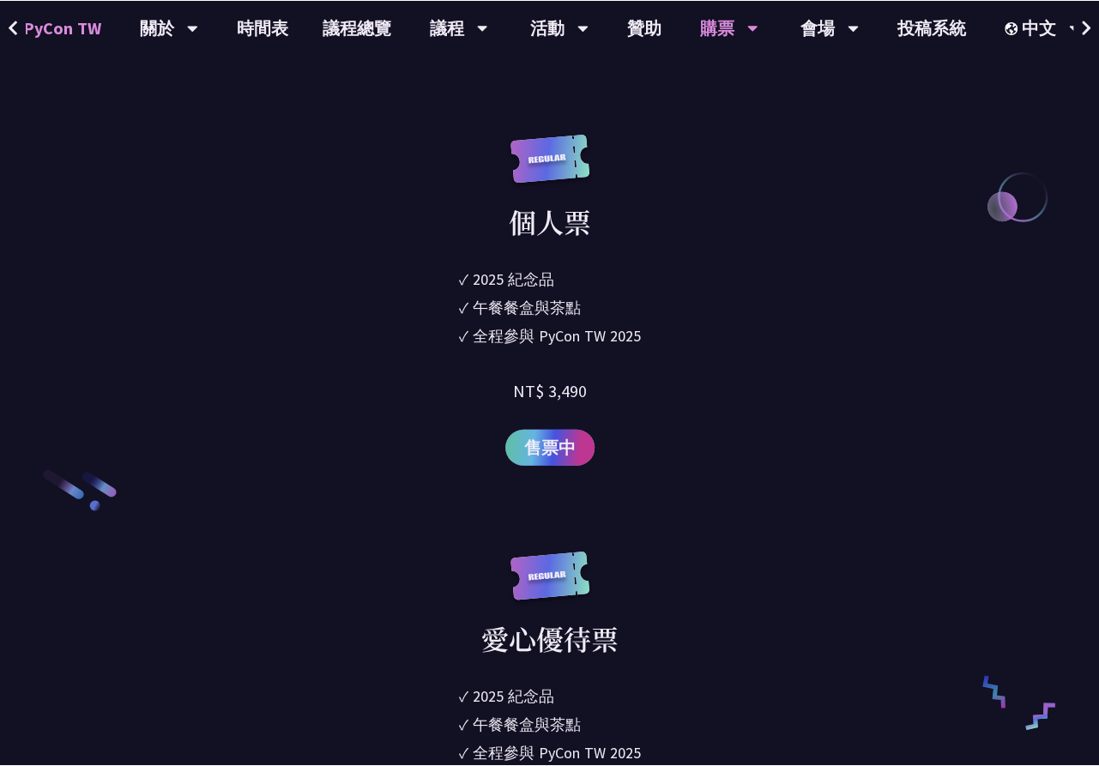
scroll to position [2319, 0]
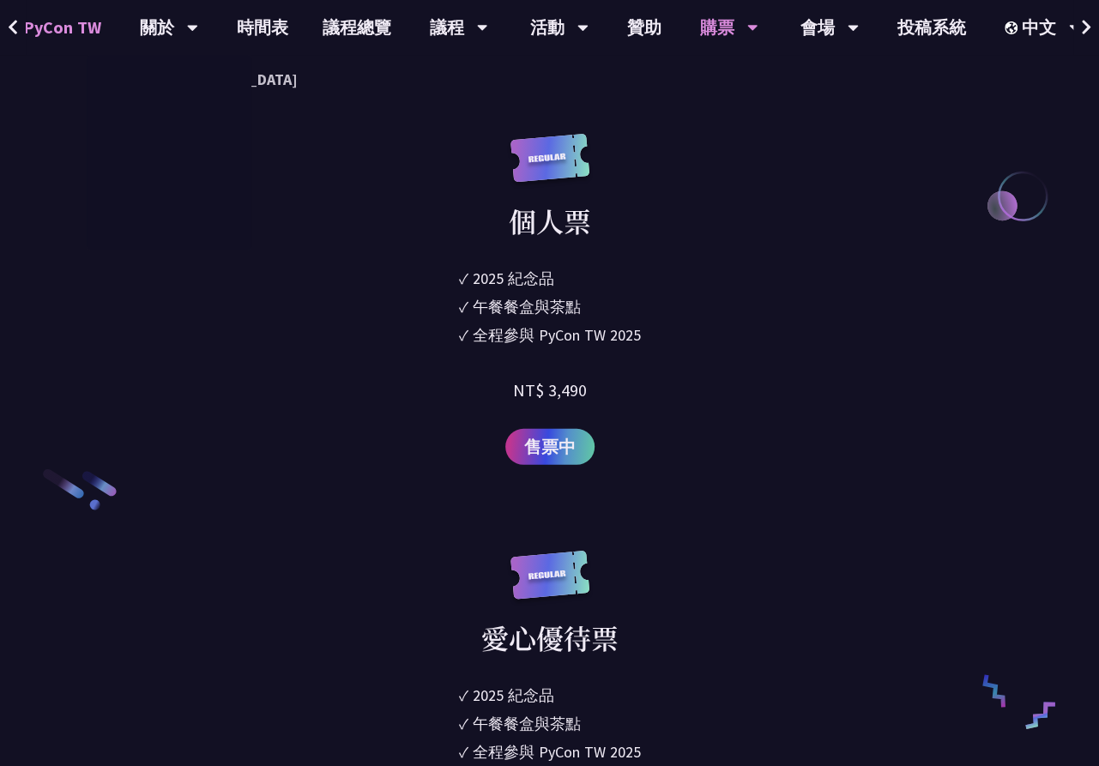
click at [62, 28] on span "PyCon TW" at bounding box center [62, 28] width 78 height 26
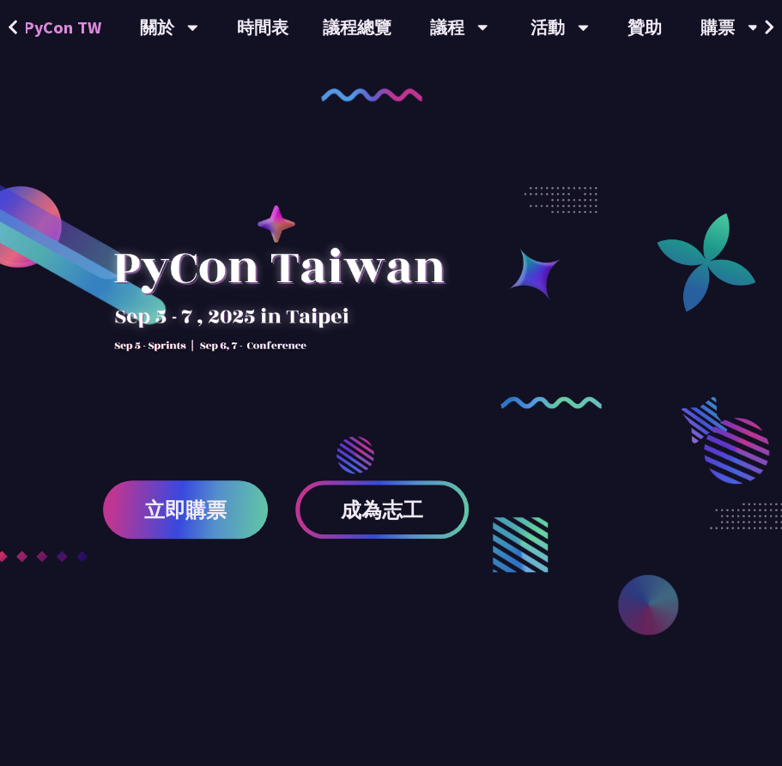
drag, startPoint x: 86, startPoint y: 428, endPoint x: 51, endPoint y: 13, distance: 416.8
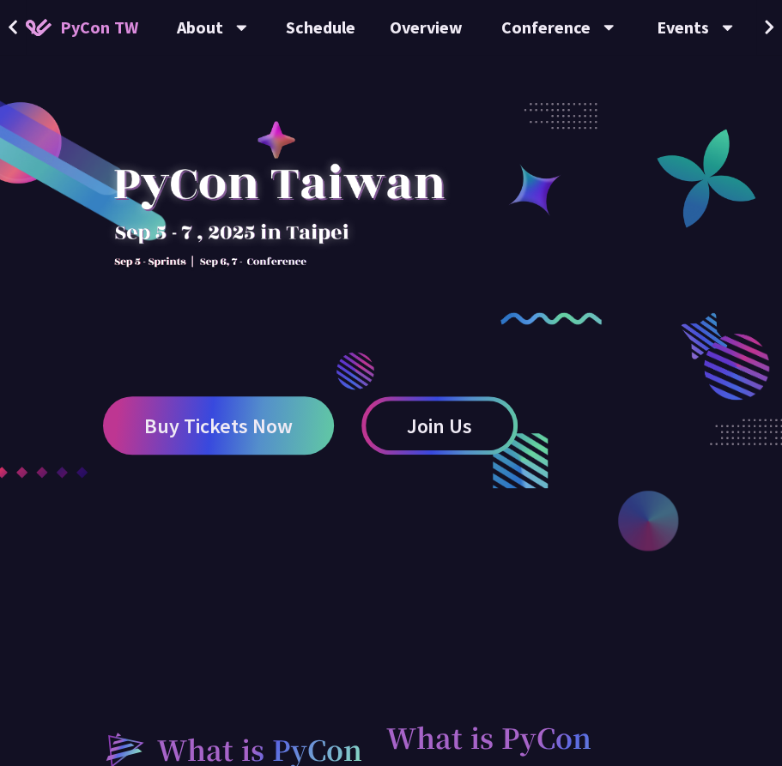
scroll to position [687, 0]
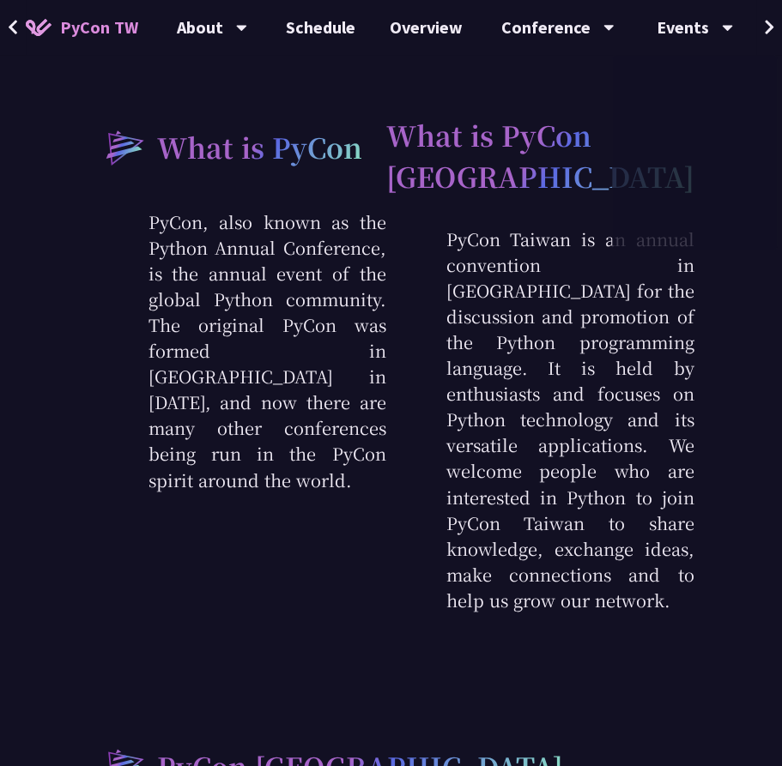
click at [760, 26] on button at bounding box center [769, 27] width 26 height 55
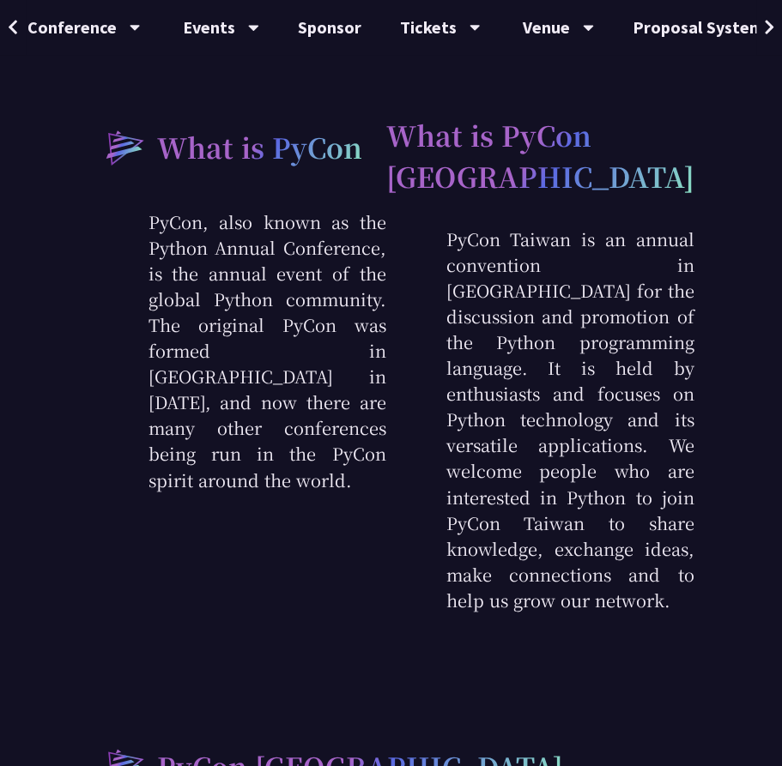
scroll to position [0, 560]
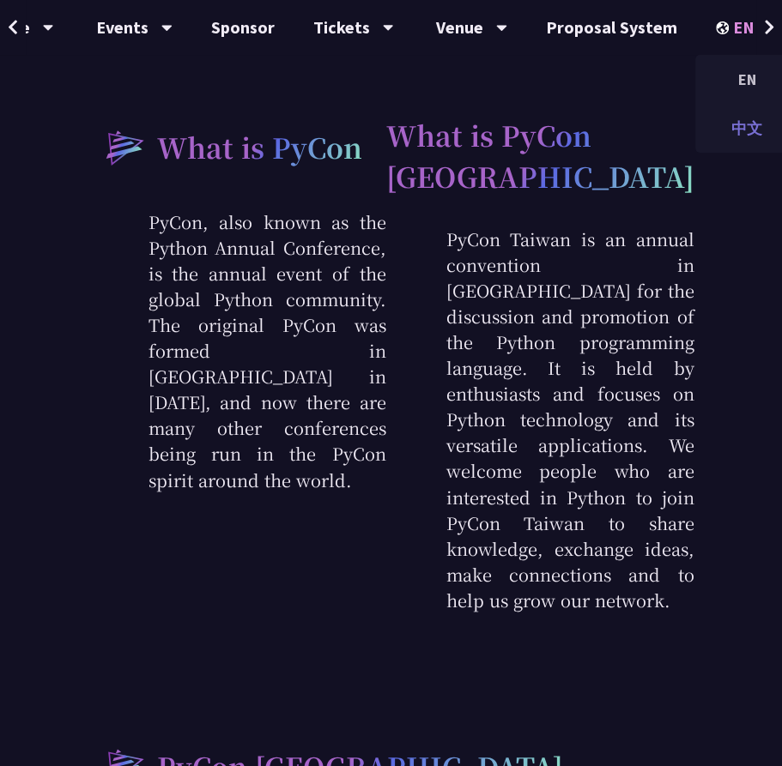
click at [719, 131] on div "中文" at bounding box center [746, 128] width 103 height 40
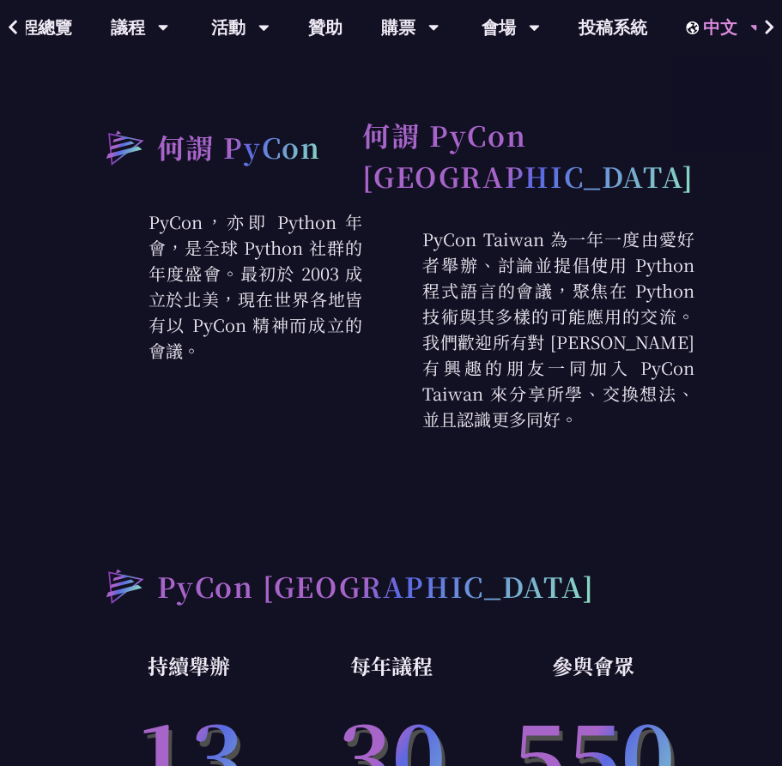
scroll to position [0, 354]
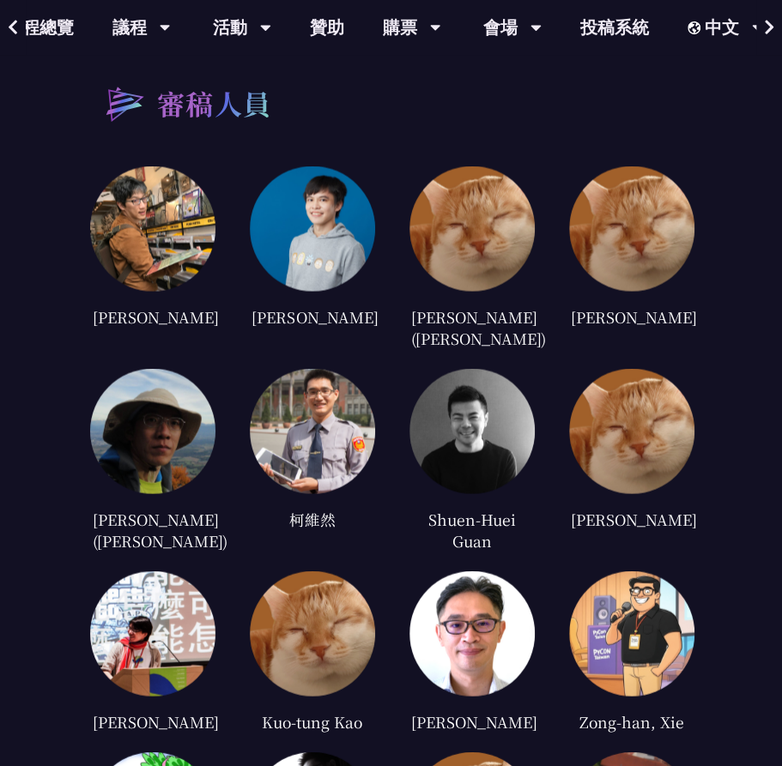
scroll to position [3433, 0]
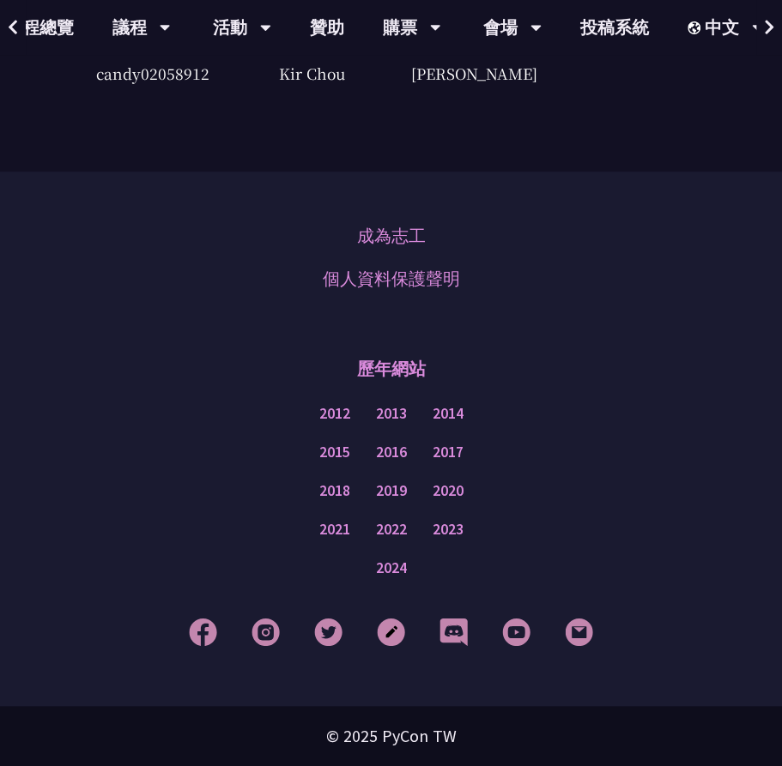
drag, startPoint x: 712, startPoint y: 154, endPoint x: 736, endPoint y: 440, distance: 287.7
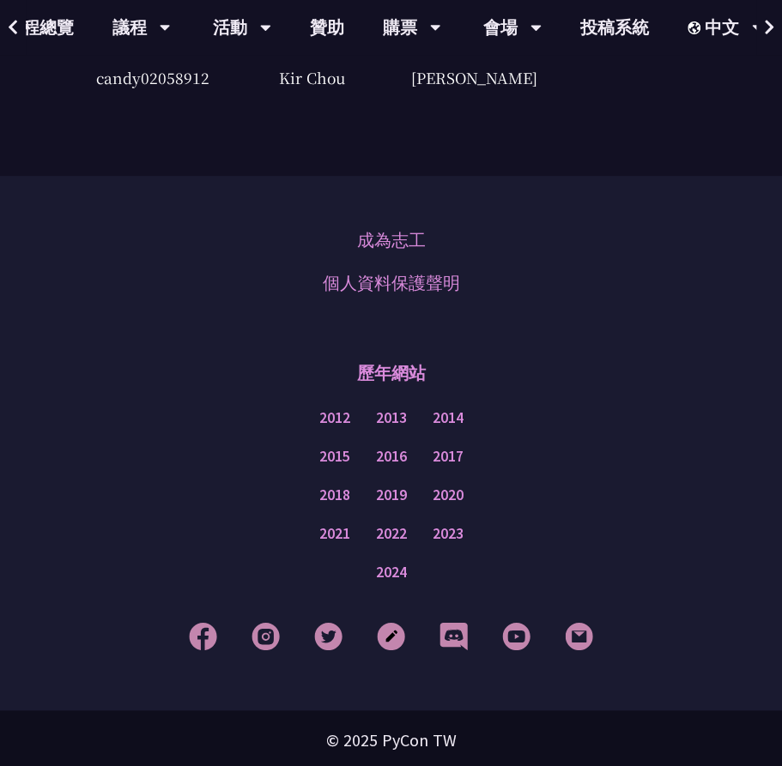
scroll to position [4809, 0]
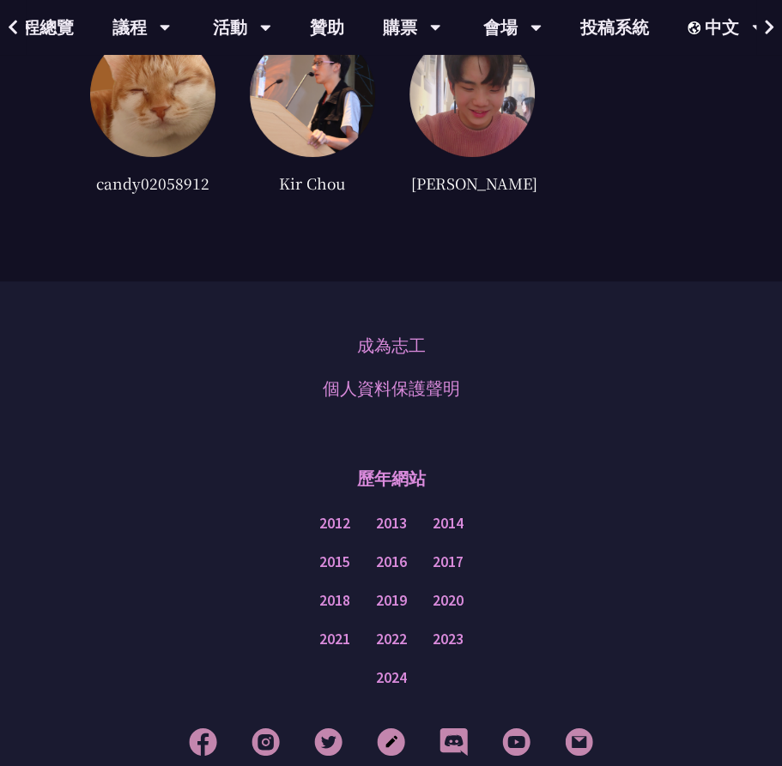
drag, startPoint x: 728, startPoint y: 507, endPoint x: 716, endPoint y: 373, distance: 134.4
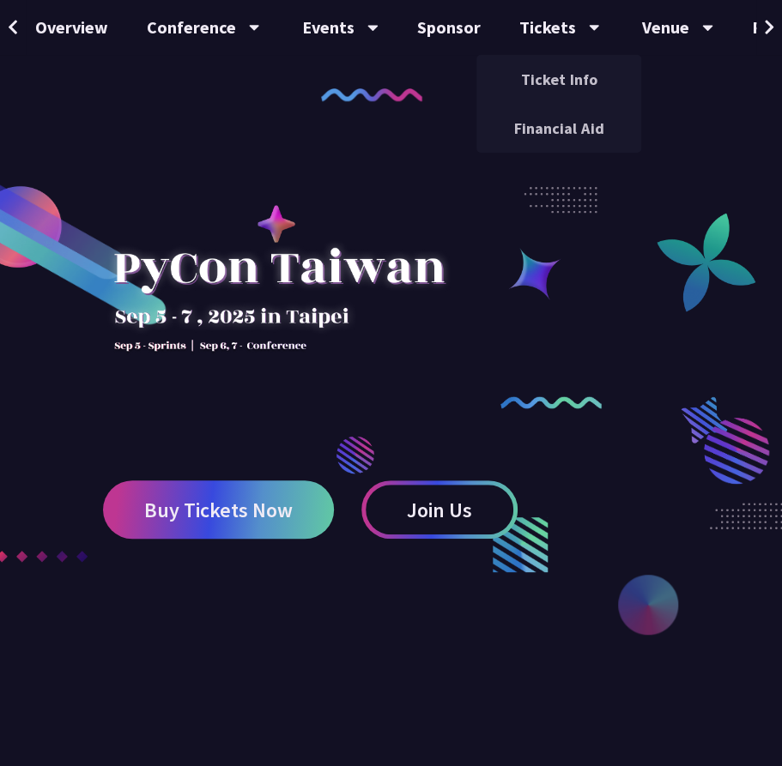
click at [774, 24] on button at bounding box center [769, 27] width 26 height 55
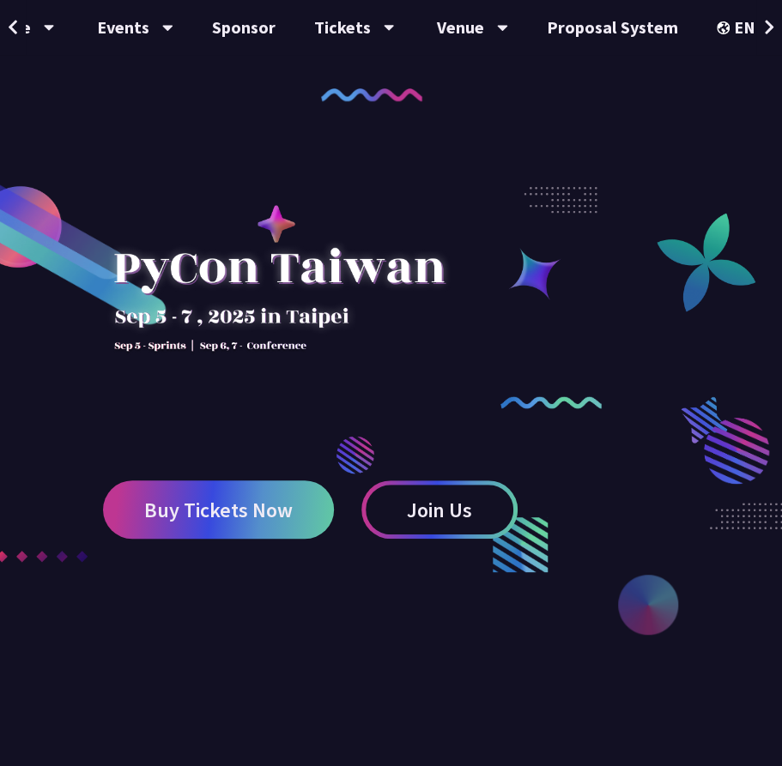
scroll to position [0, 560]
click at [746, 112] on div "中文" at bounding box center [746, 128] width 103 height 40
